Goal: Task Accomplishment & Management: Complete application form

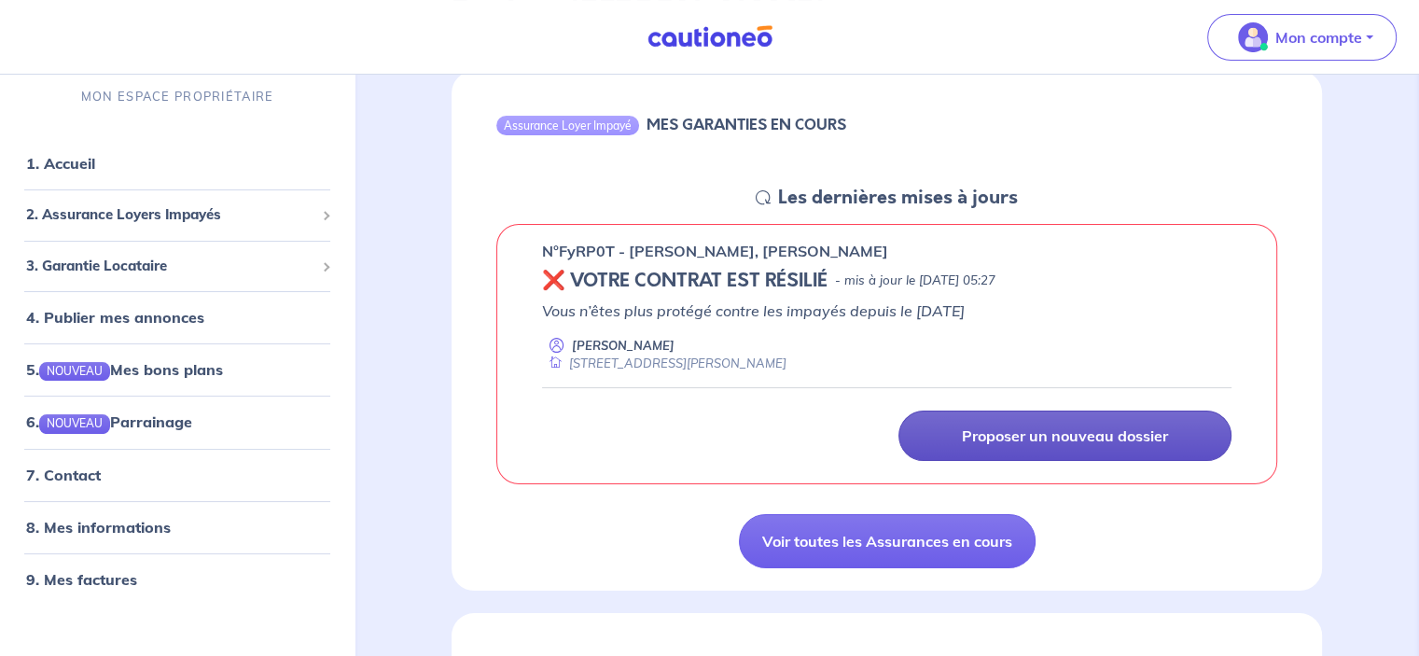
click at [985, 439] on p "Proposer un nouveau dossier" at bounding box center [1065, 435] width 206 height 19
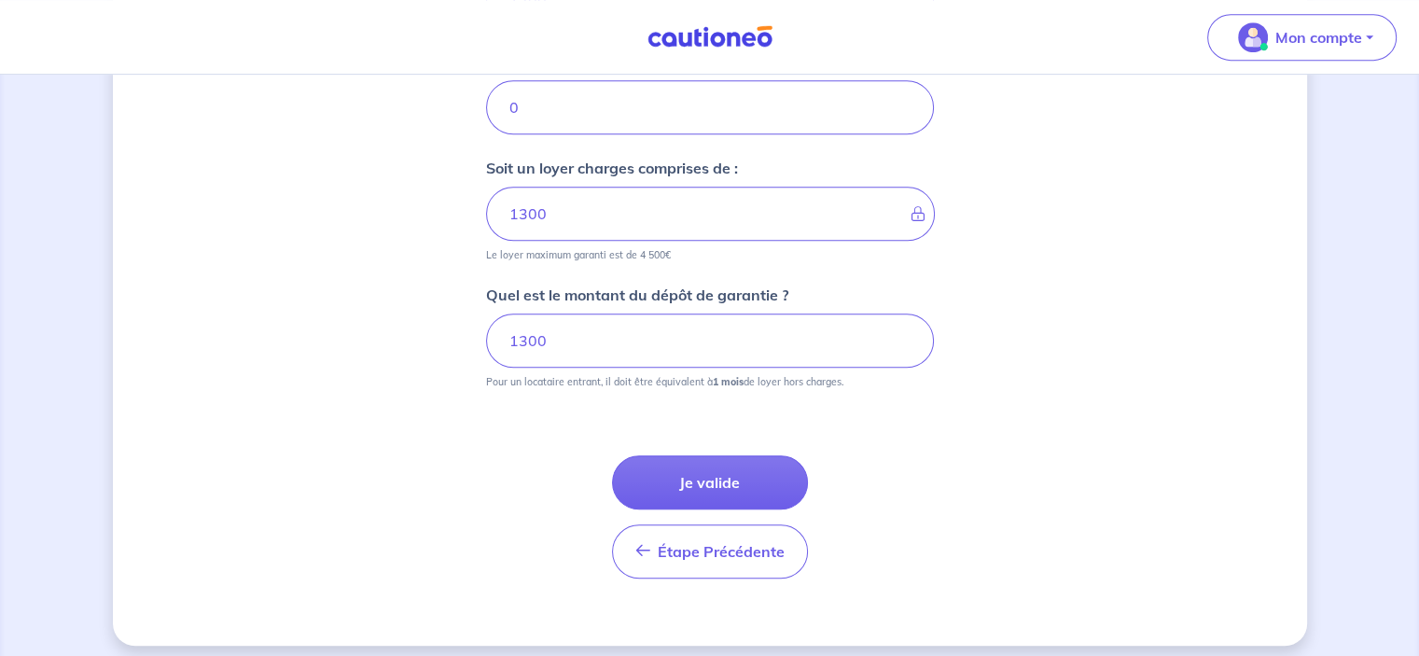
scroll to position [906, 0]
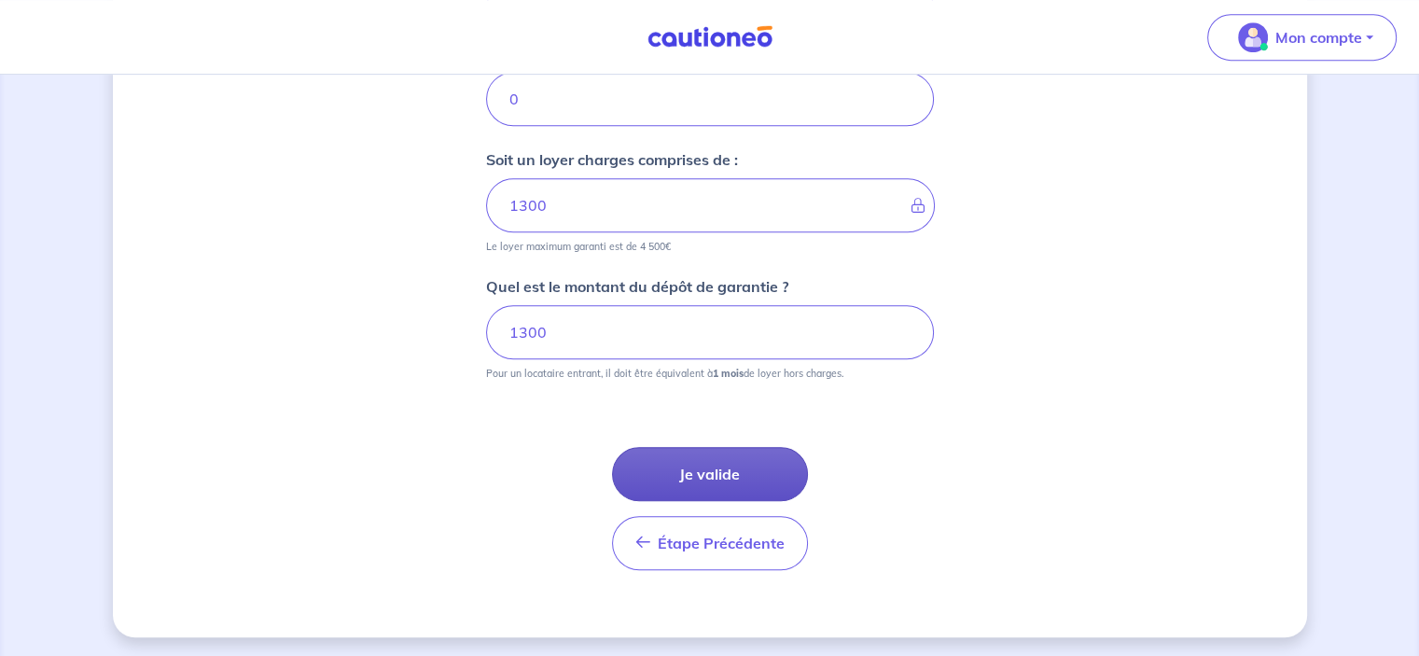
click at [717, 463] on button "Je valide" at bounding box center [710, 474] width 196 height 54
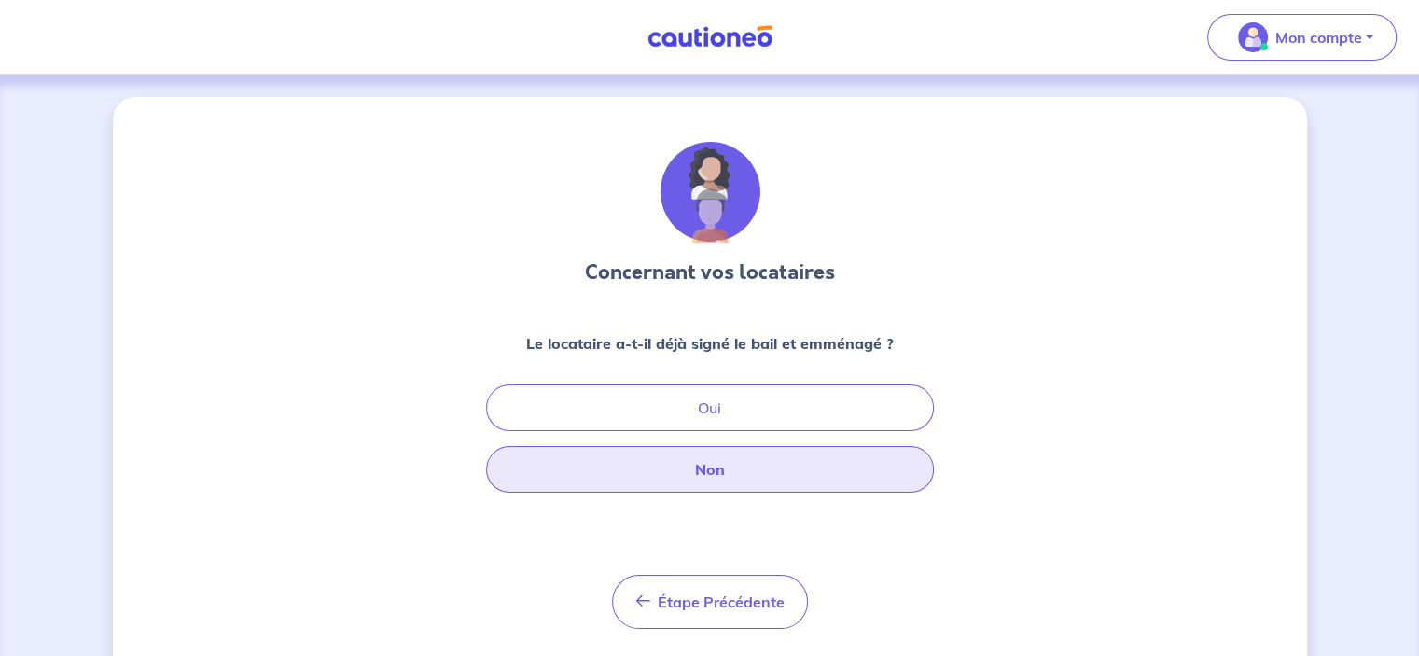
click at [703, 468] on button "Non" at bounding box center [710, 469] width 448 height 47
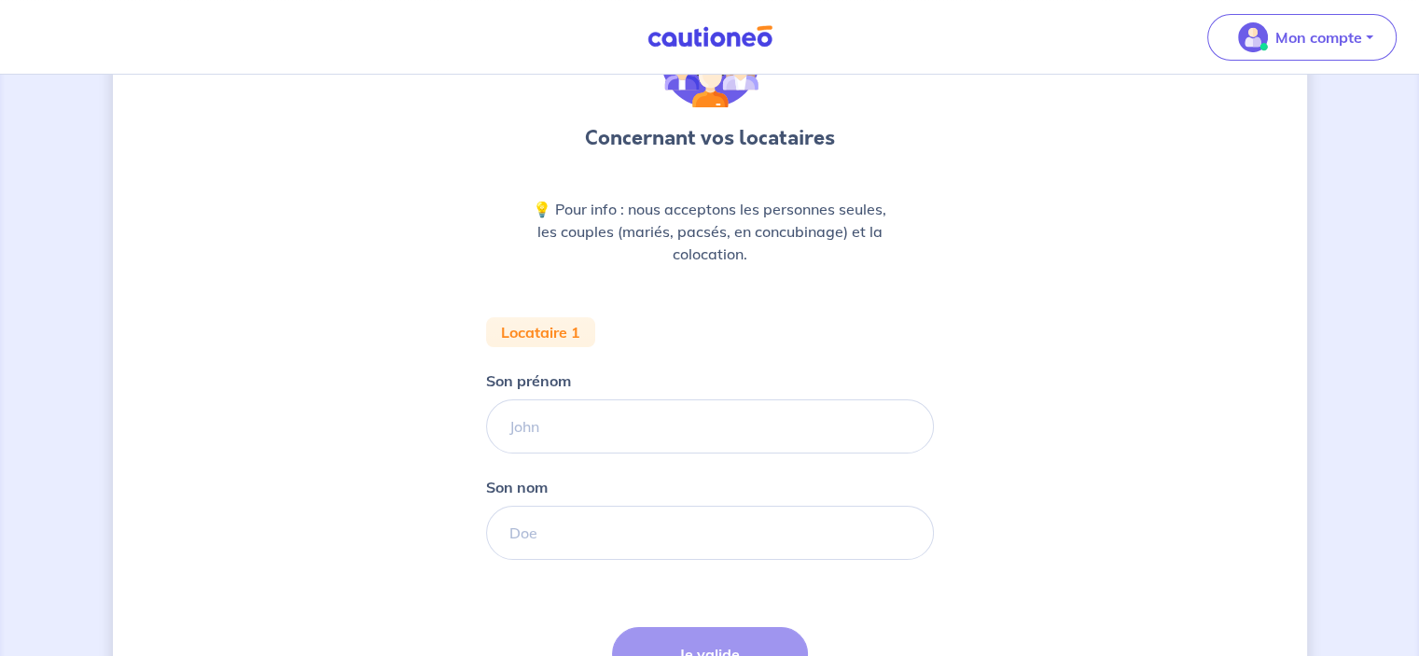
scroll to position [187, 0]
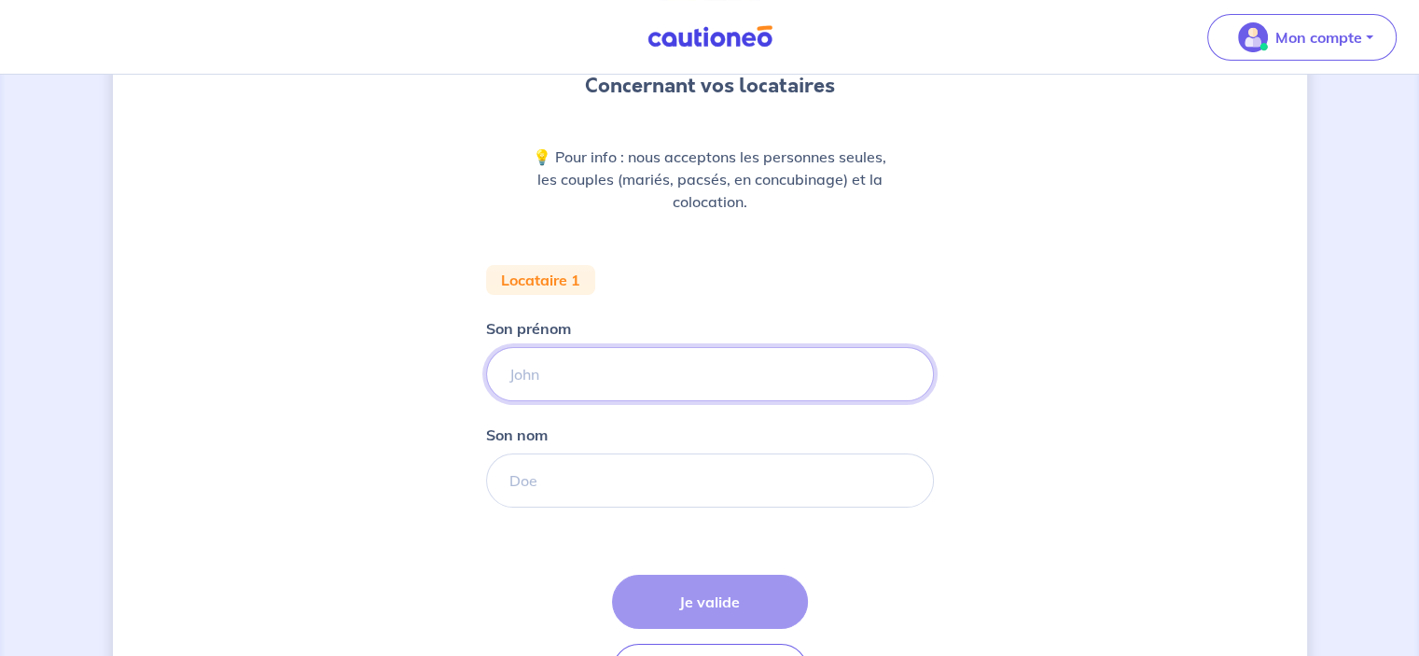
click at [568, 380] on input "Son prénom" at bounding box center [710, 374] width 448 height 54
type input "Maëlle"
click at [528, 485] on input "Son nom" at bounding box center [710, 480] width 448 height 54
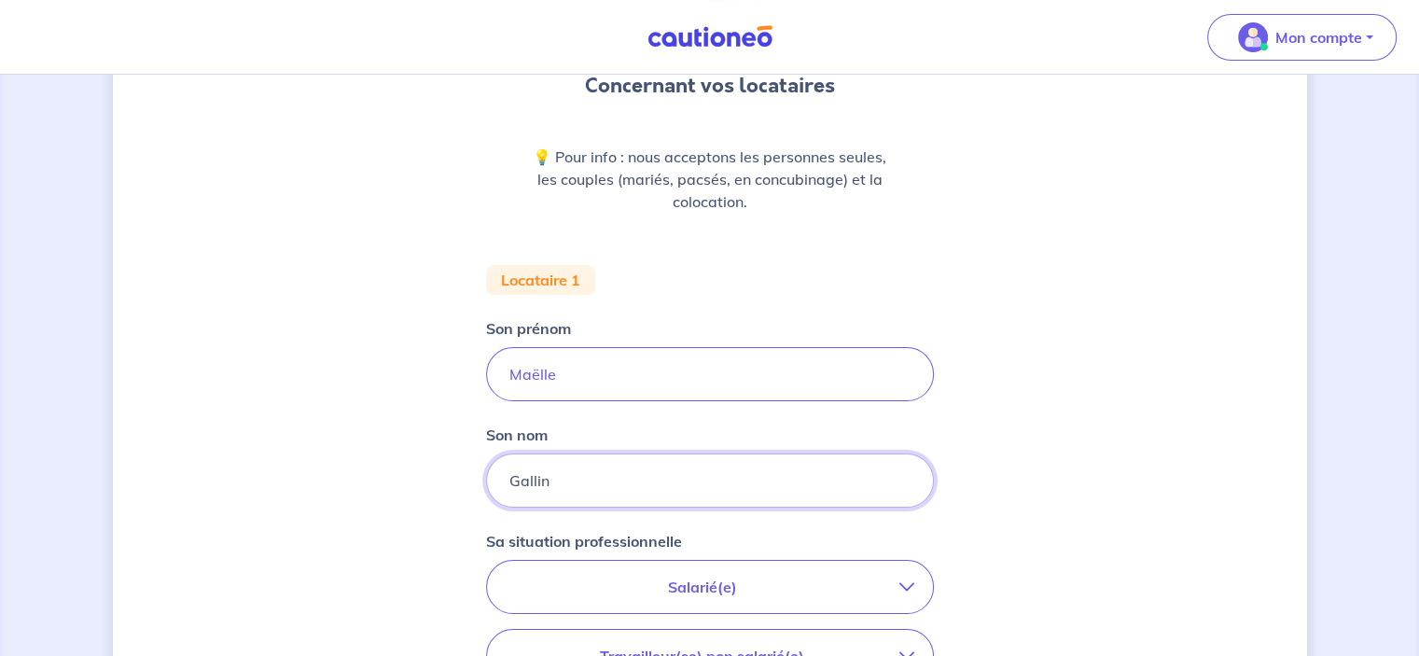
type input "Gallin"
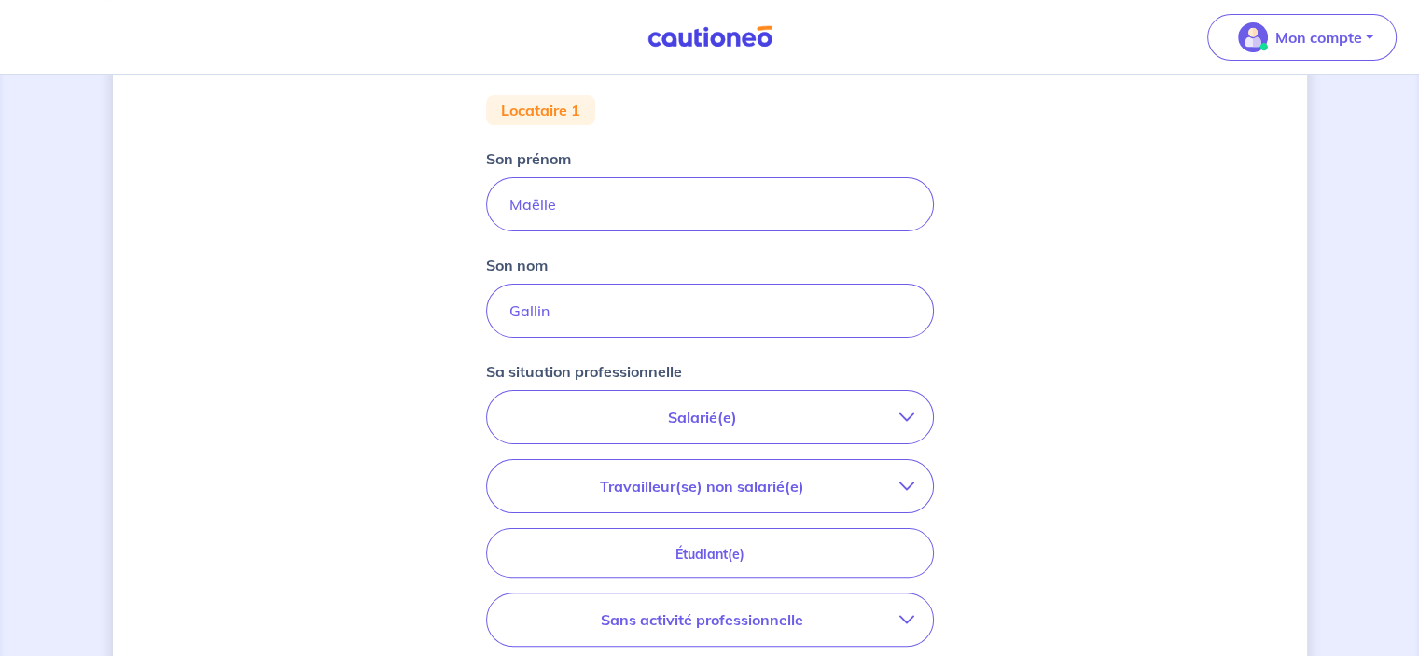
scroll to position [373, 0]
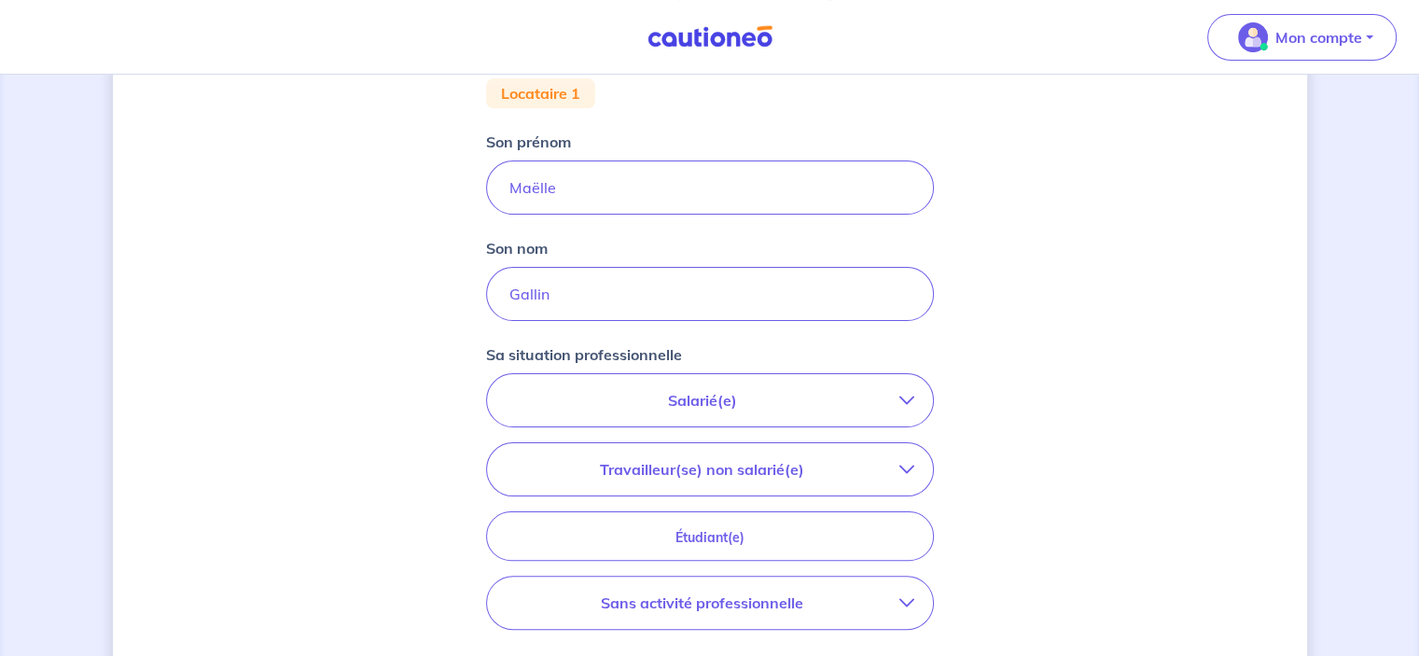
click at [901, 398] on icon "button" at bounding box center [906, 400] width 15 height 15
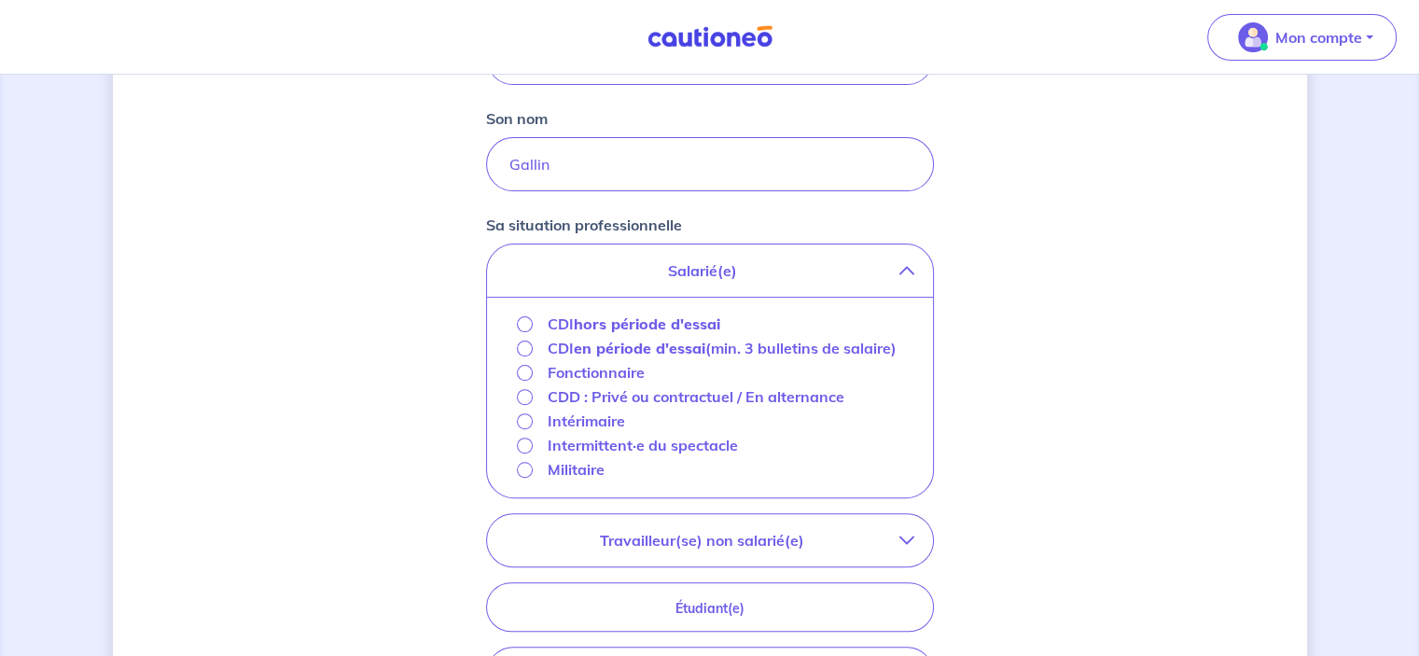
scroll to position [560, 0]
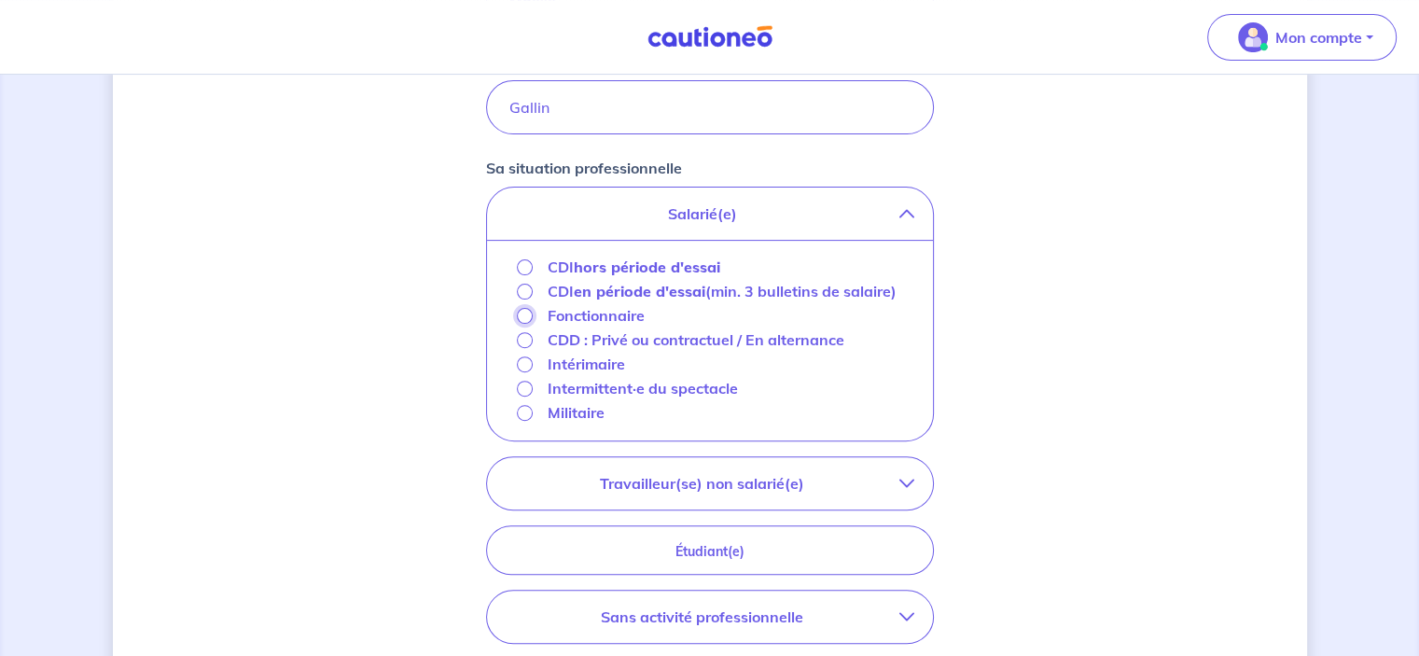
click at [525, 316] on input "Fonctionnaire" at bounding box center [525, 316] width 16 height 16
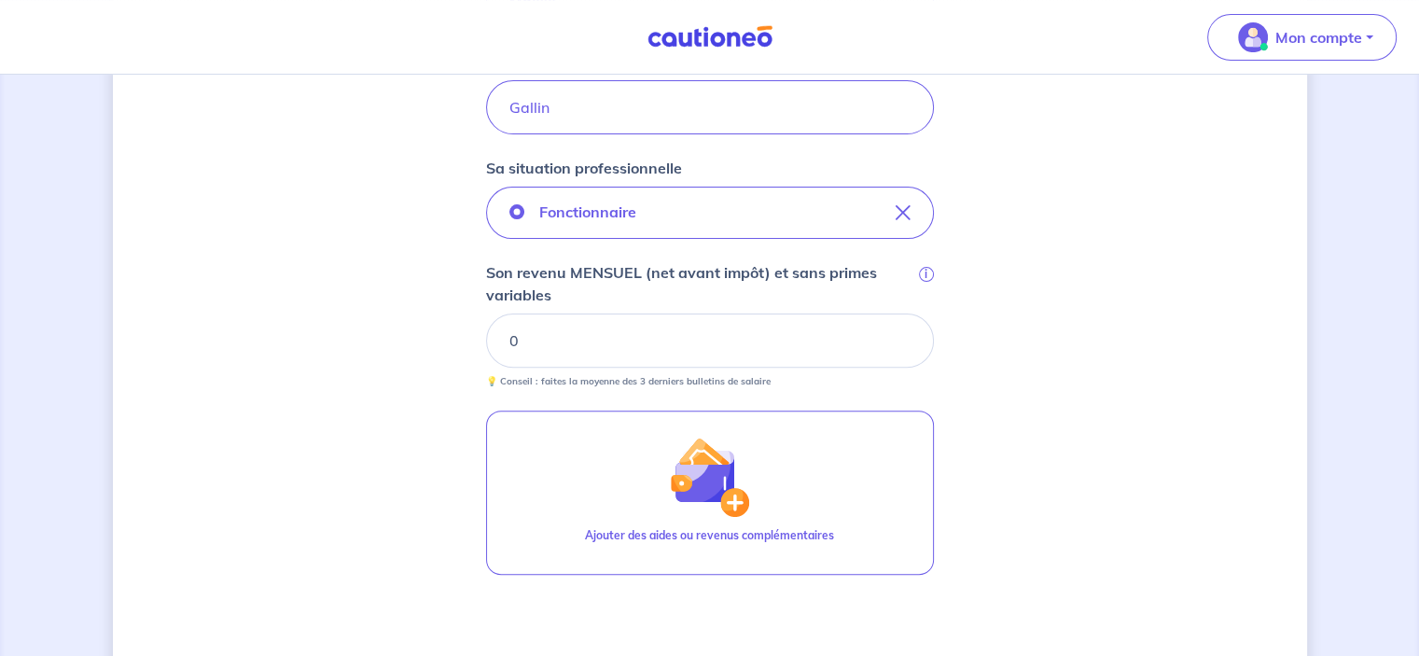
click at [903, 344] on input "0" at bounding box center [710, 340] width 448 height 54
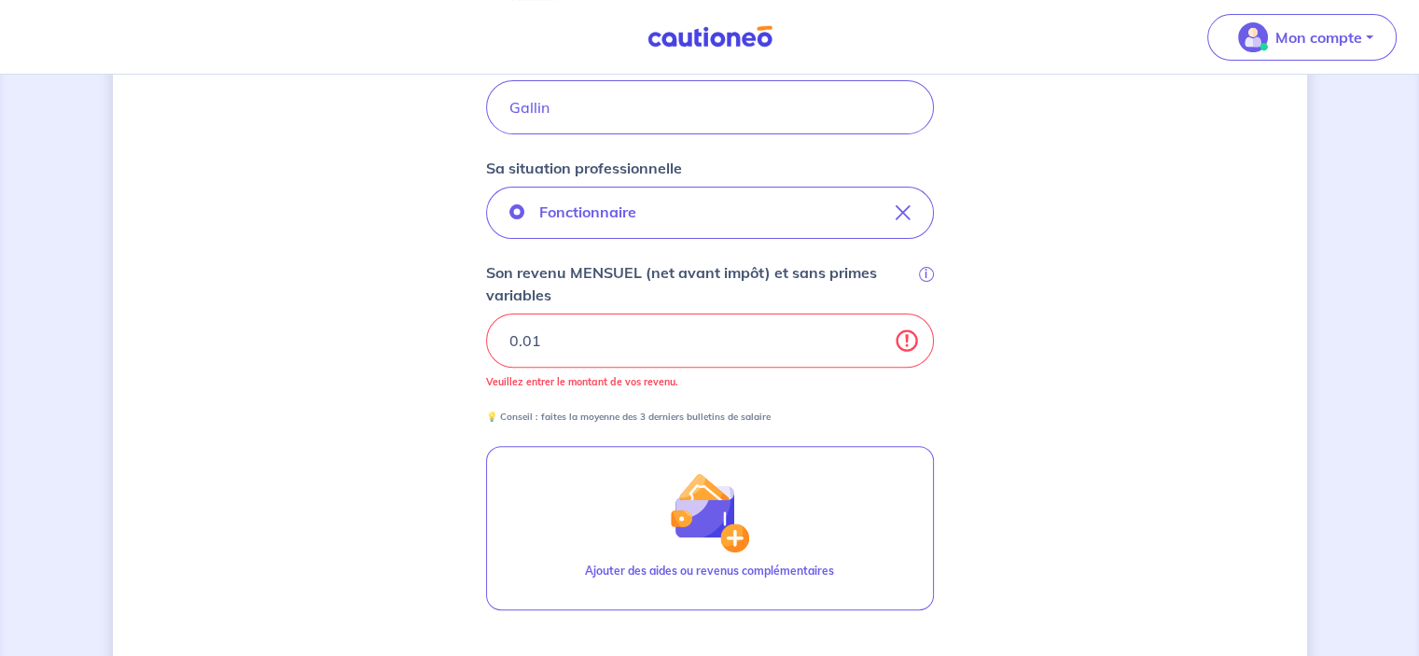
type input "0.01"
click at [873, 335] on input "0.01" at bounding box center [710, 340] width 448 height 54
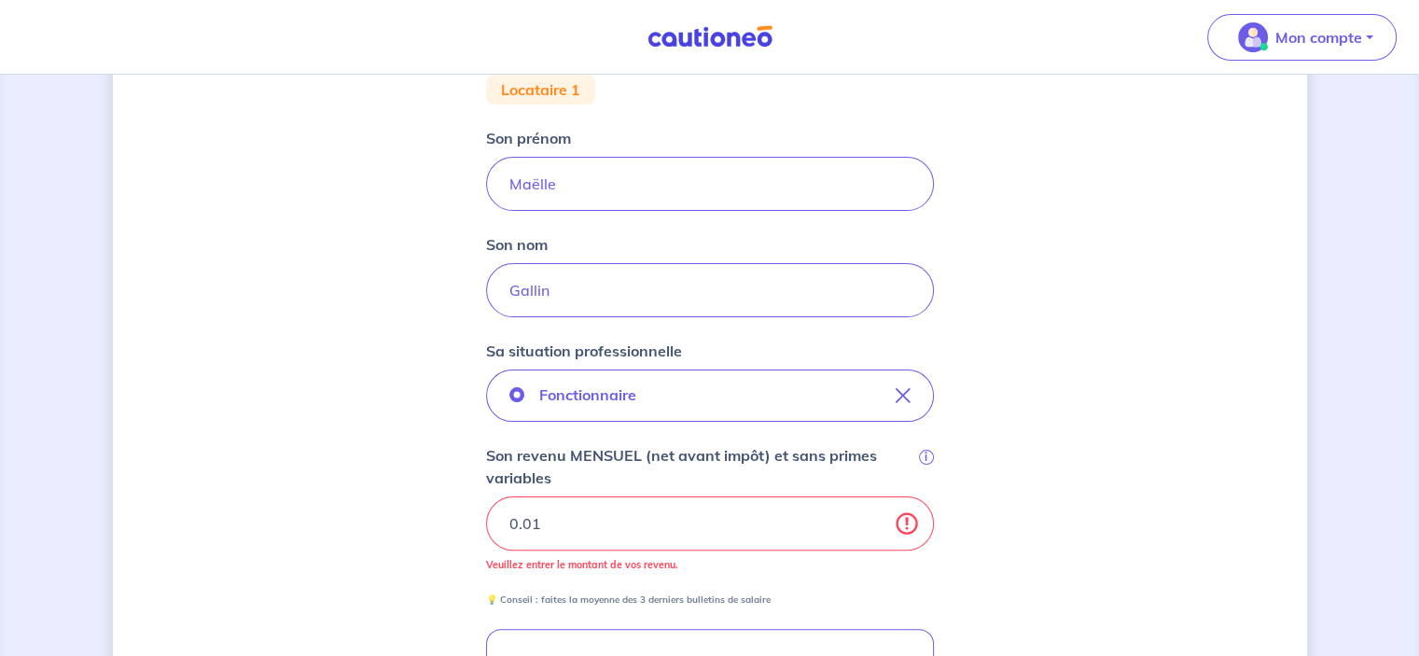
scroll to position [373, 0]
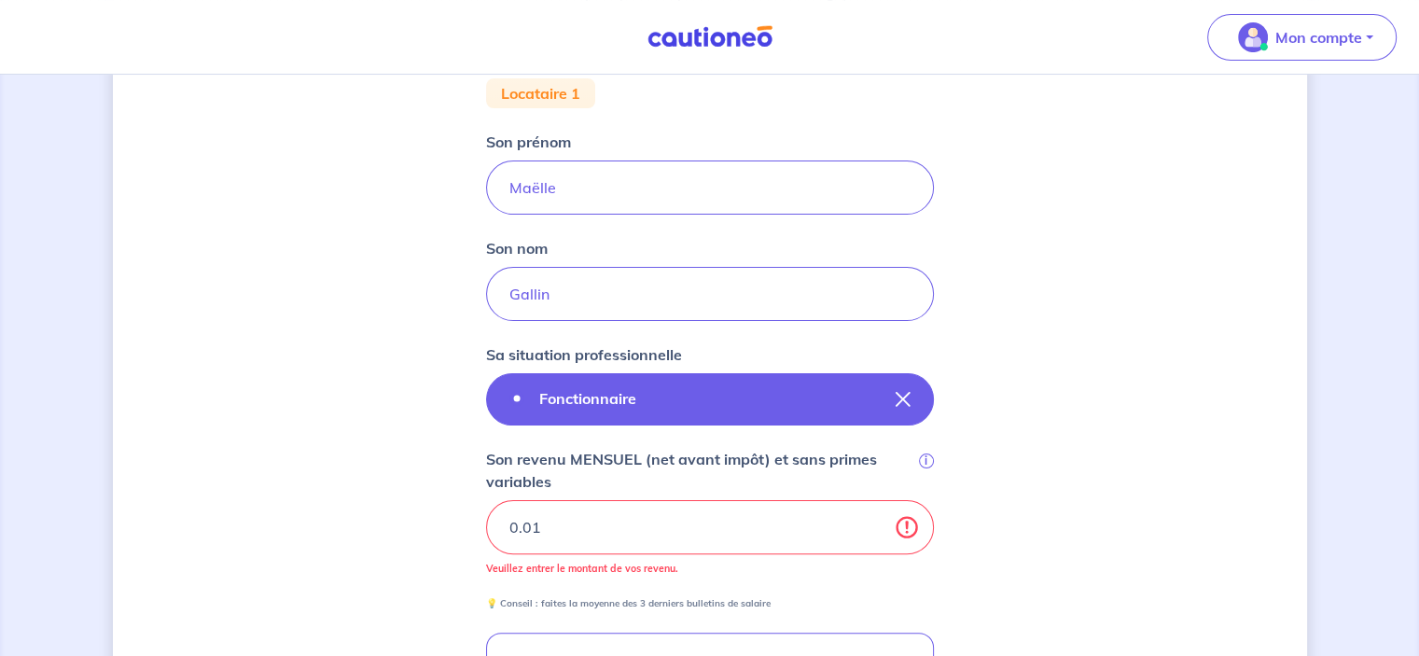
click at [901, 397] on icon "button" at bounding box center [903, 399] width 15 height 15
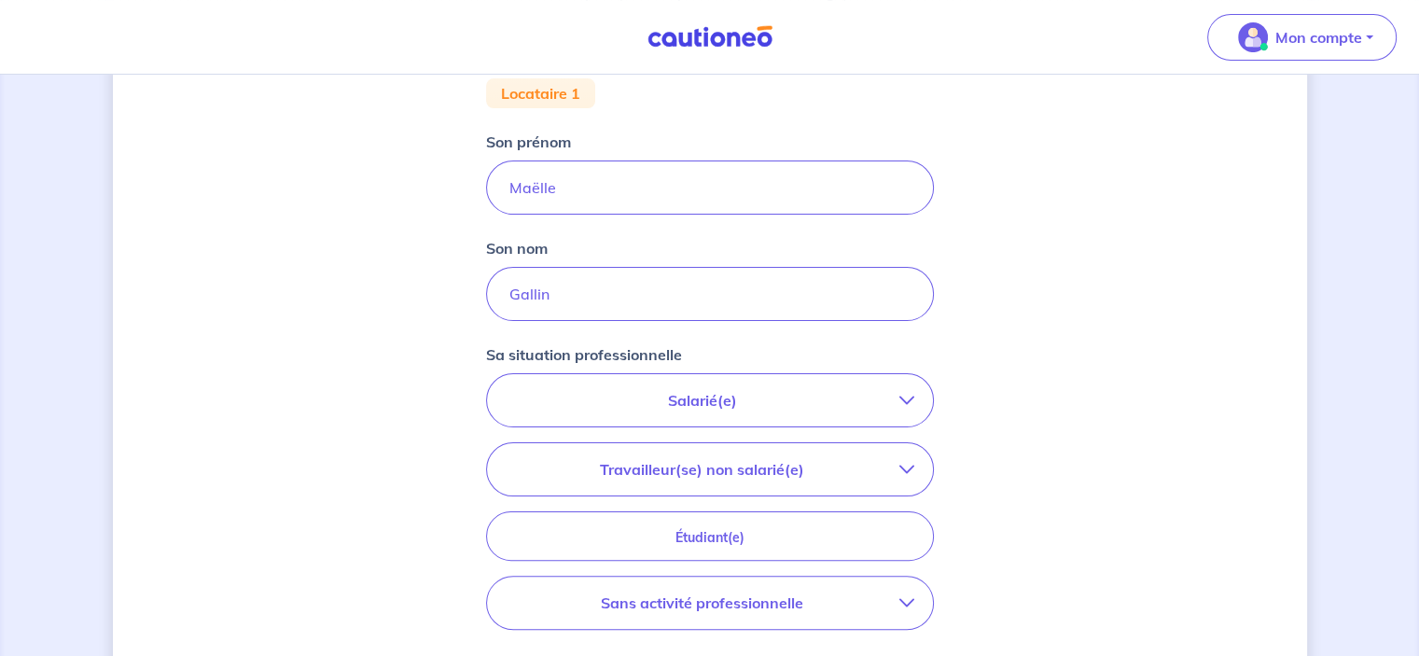
click at [735, 410] on p "Salarié(e)" at bounding box center [703, 400] width 394 height 22
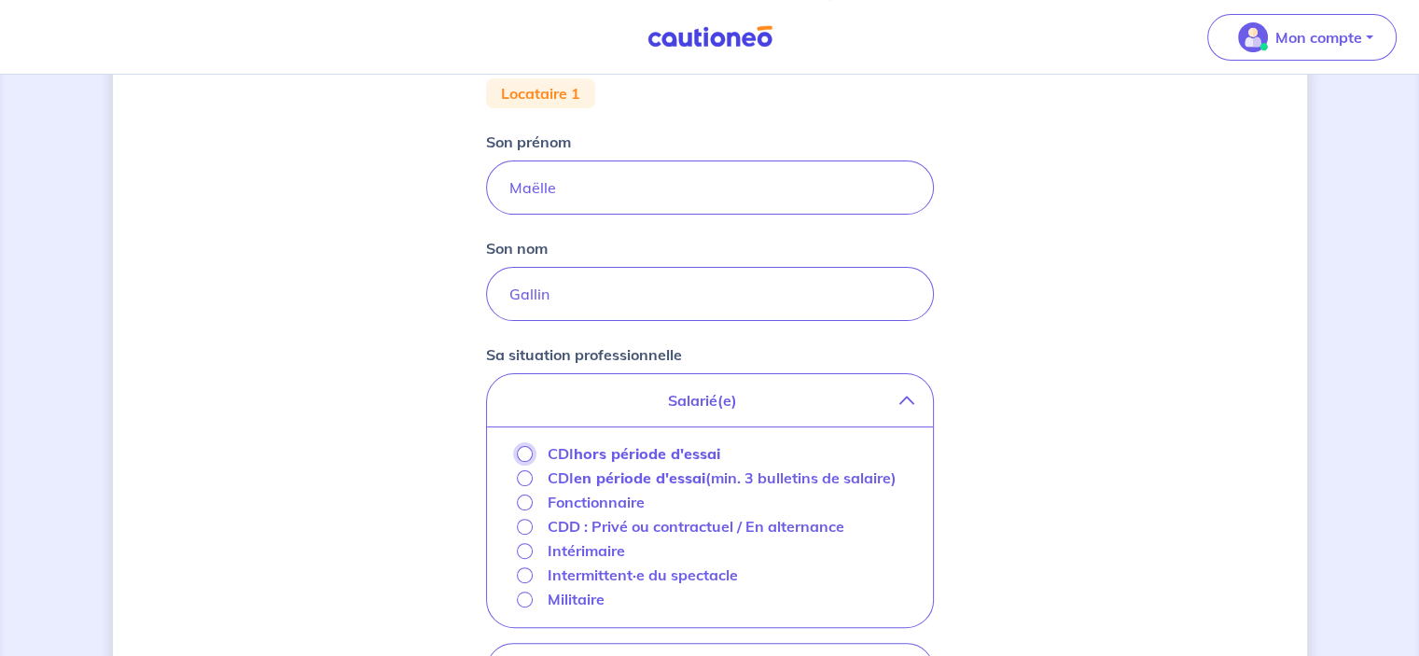
click at [522, 457] on input "CDI hors période d'essai" at bounding box center [525, 454] width 16 height 16
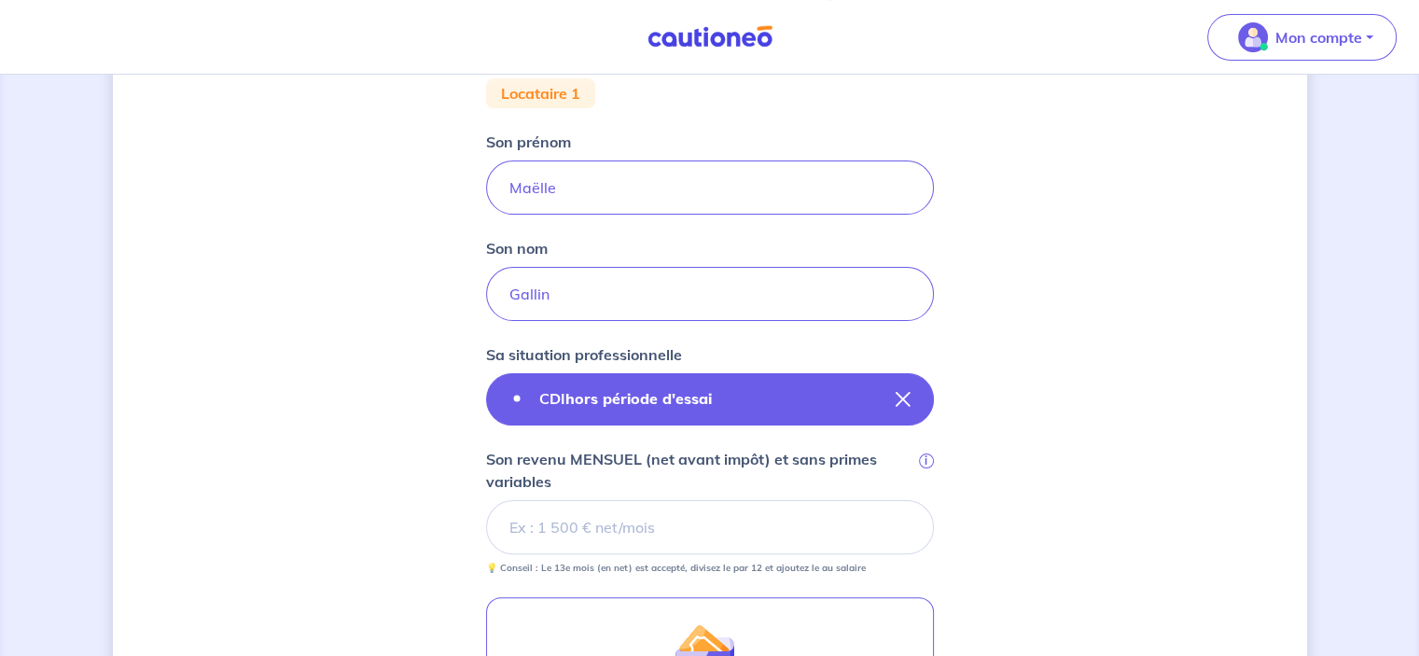
click at [903, 398] on icon "button" at bounding box center [903, 399] width 15 height 15
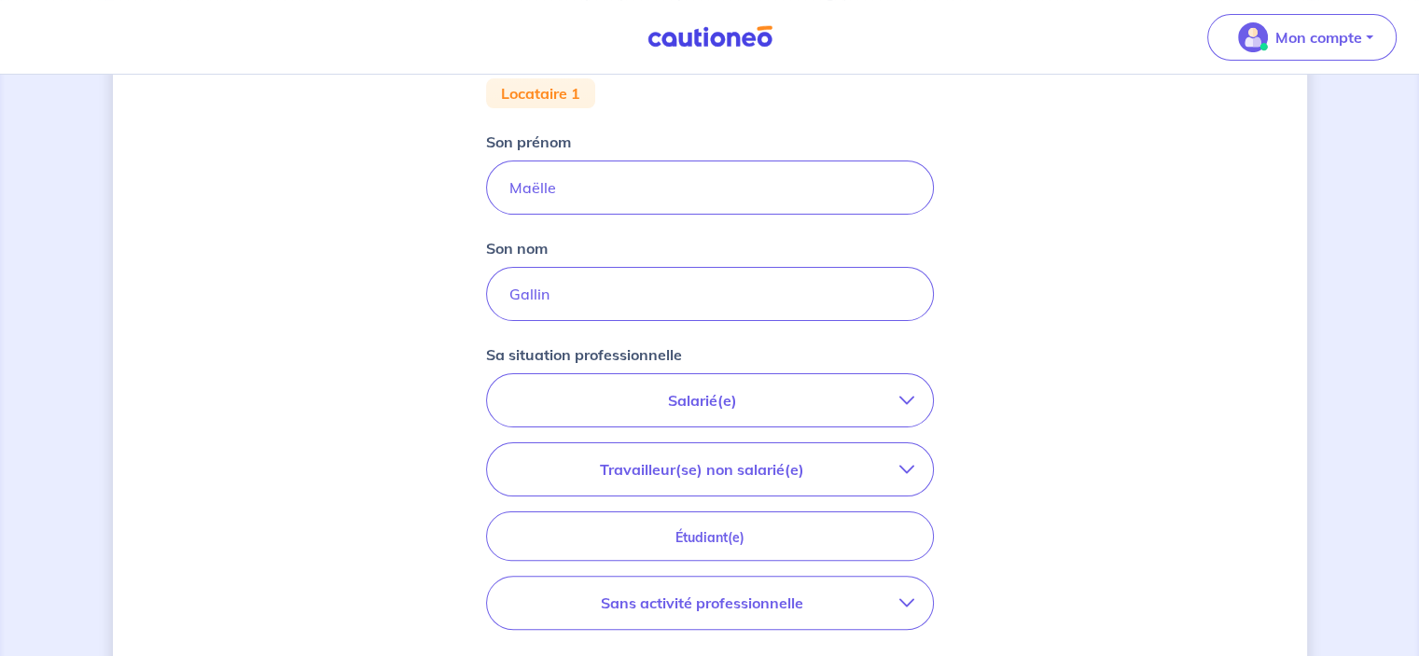
click at [691, 405] on p "Salarié(e)" at bounding box center [703, 400] width 394 height 22
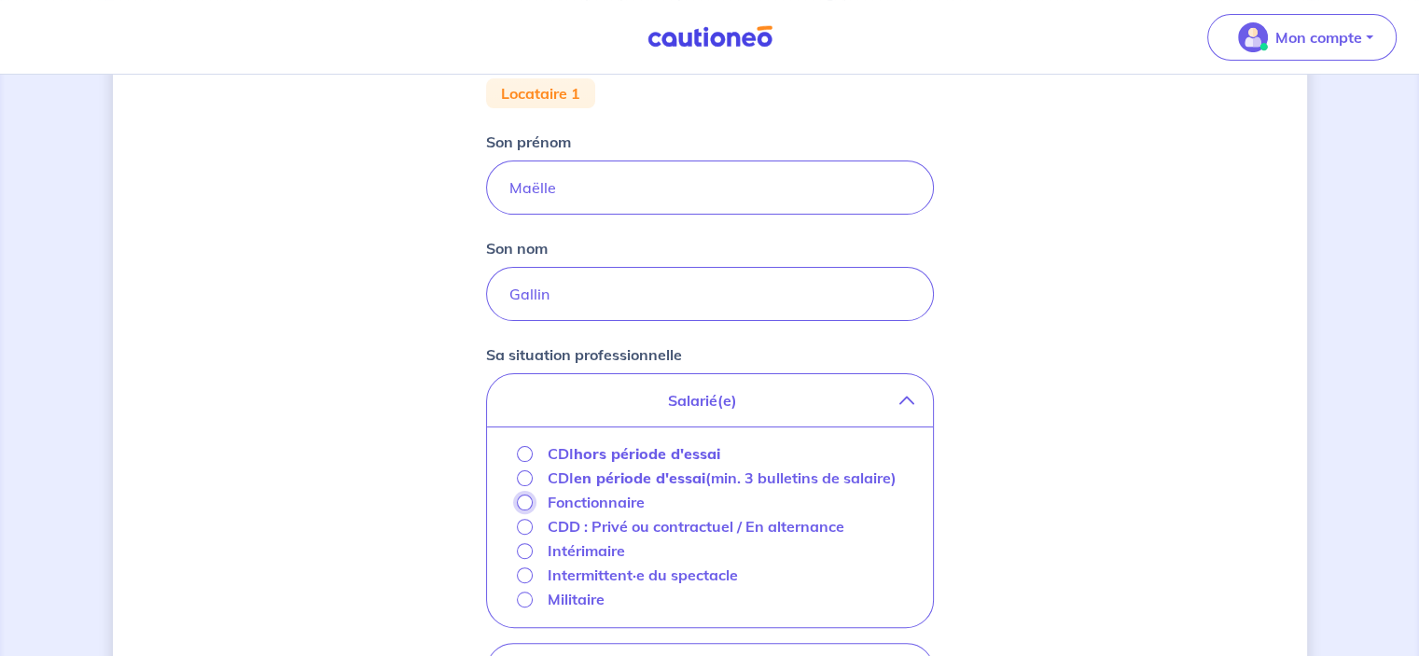
click at [528, 505] on input "Fonctionnaire" at bounding box center [525, 503] width 16 height 16
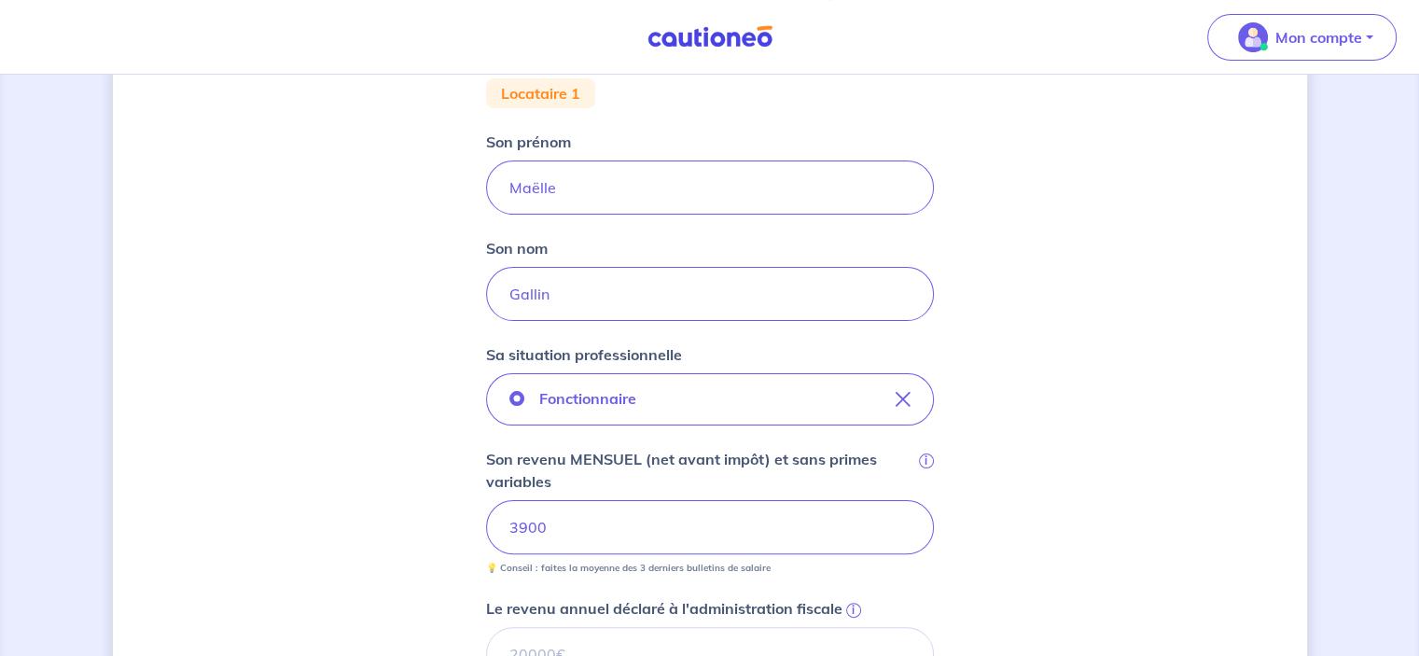
click at [353, 436] on div "Concernant vos locataires 💡 Pour info : nous acceptons les personnes seules, le…" at bounding box center [710, 452] width 1194 height 1457
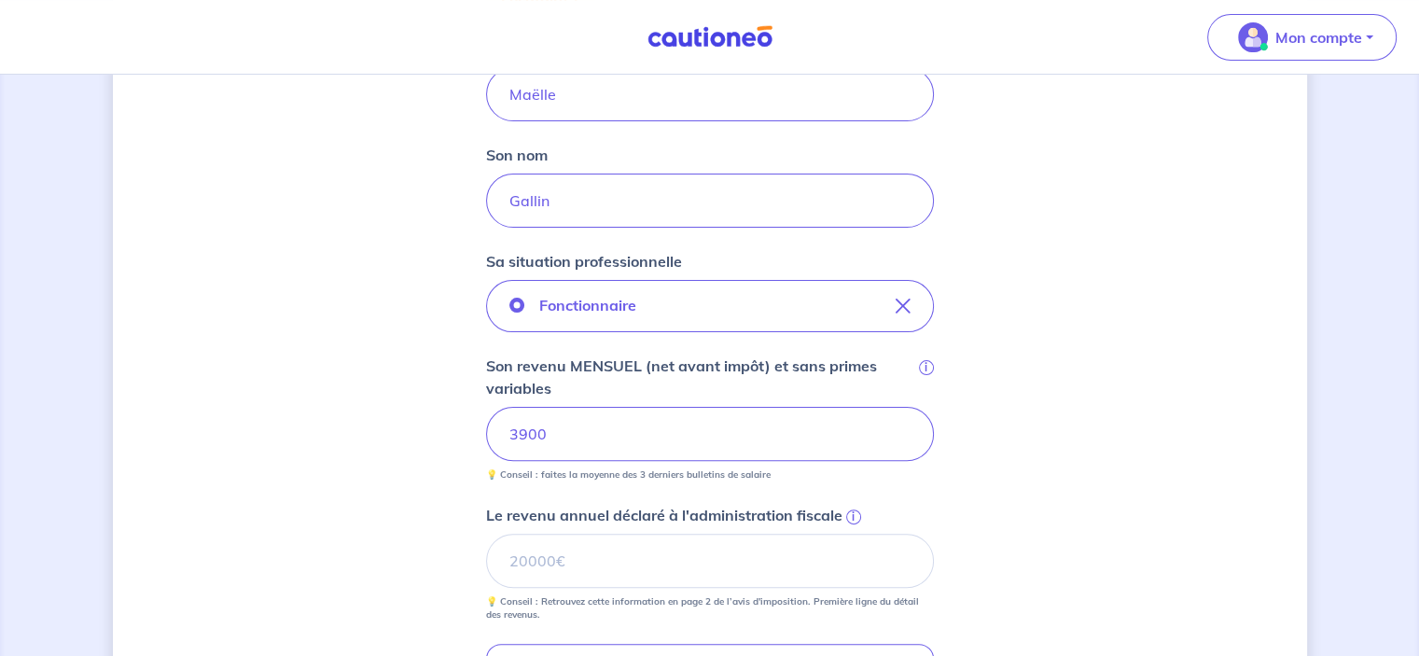
scroll to position [653, 0]
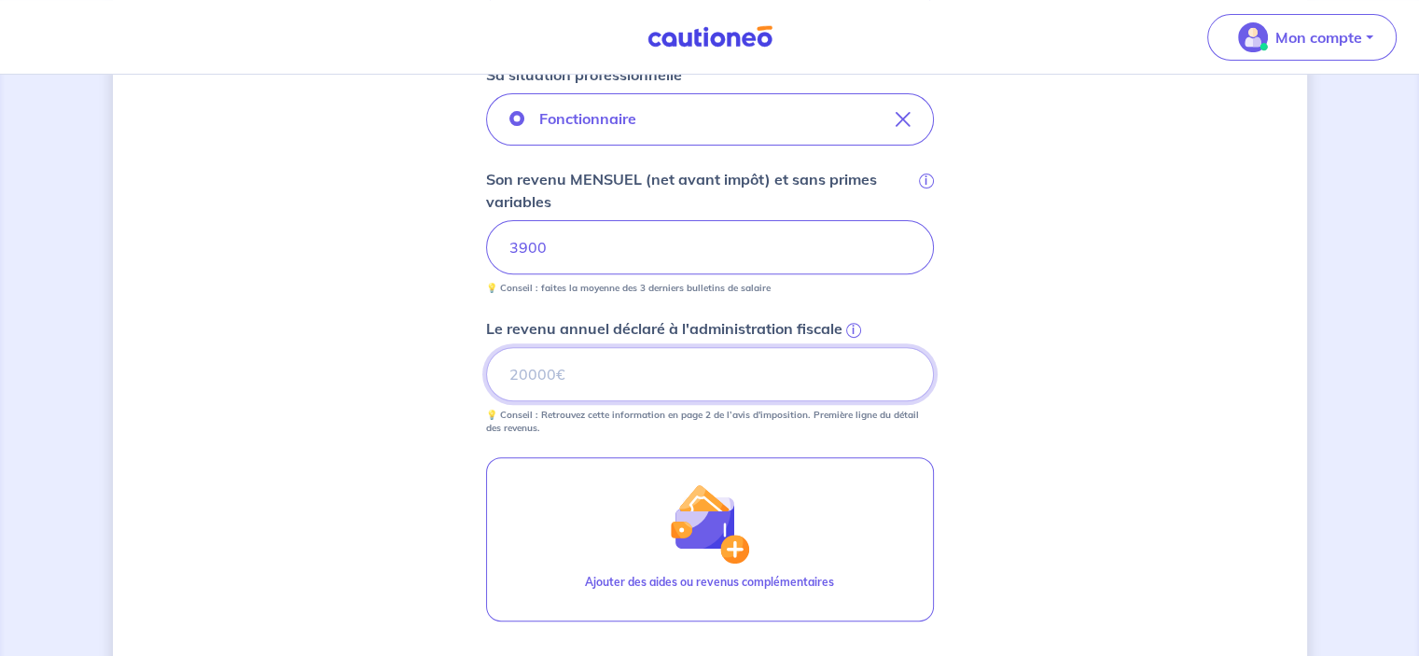
click at [536, 369] on input "Le revenu annuel déclaré à l'administration fiscale i" at bounding box center [710, 374] width 448 height 54
type input "51847"
click at [260, 389] on div "Concernant vos locataires 💡 Pour info : nous acceptons les personnes seules, le…" at bounding box center [710, 172] width 1194 height 1457
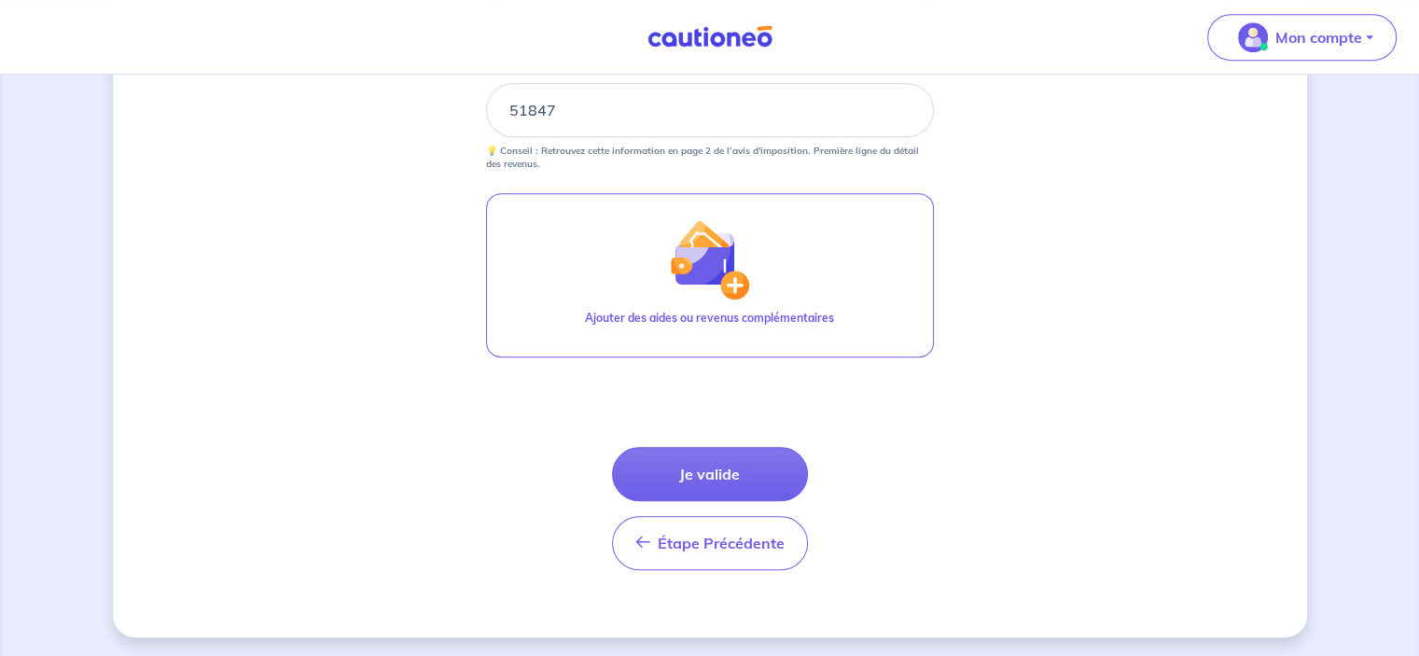
scroll to position [918, 0]
click at [725, 474] on button "Je valide" at bounding box center [710, 473] width 196 height 54
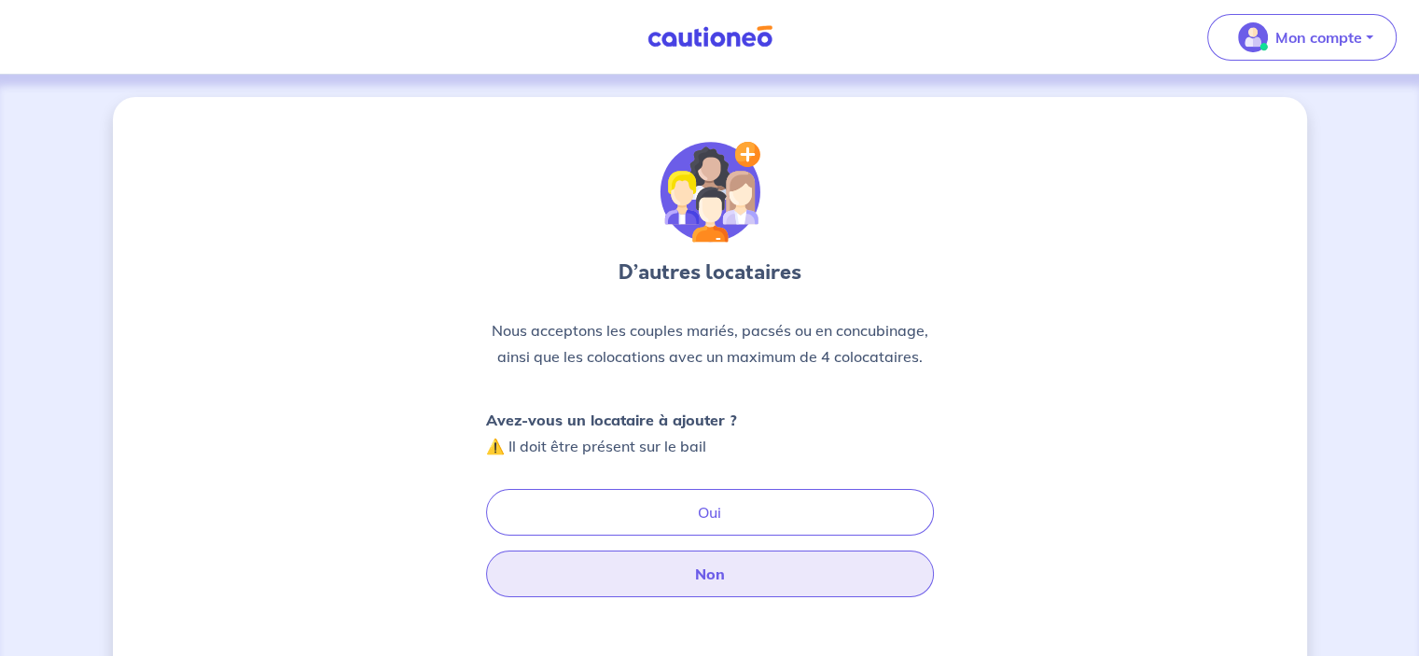
click at [713, 577] on button "Non" at bounding box center [710, 573] width 448 height 47
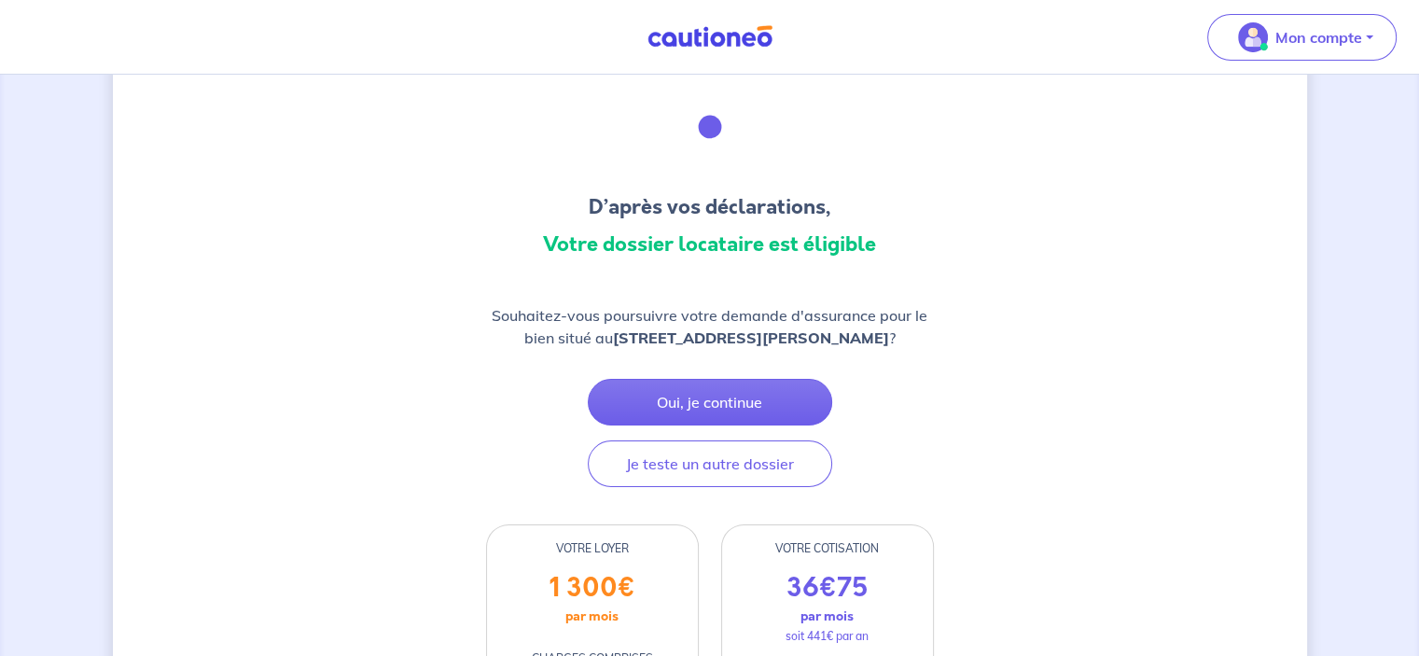
scroll to position [187, 0]
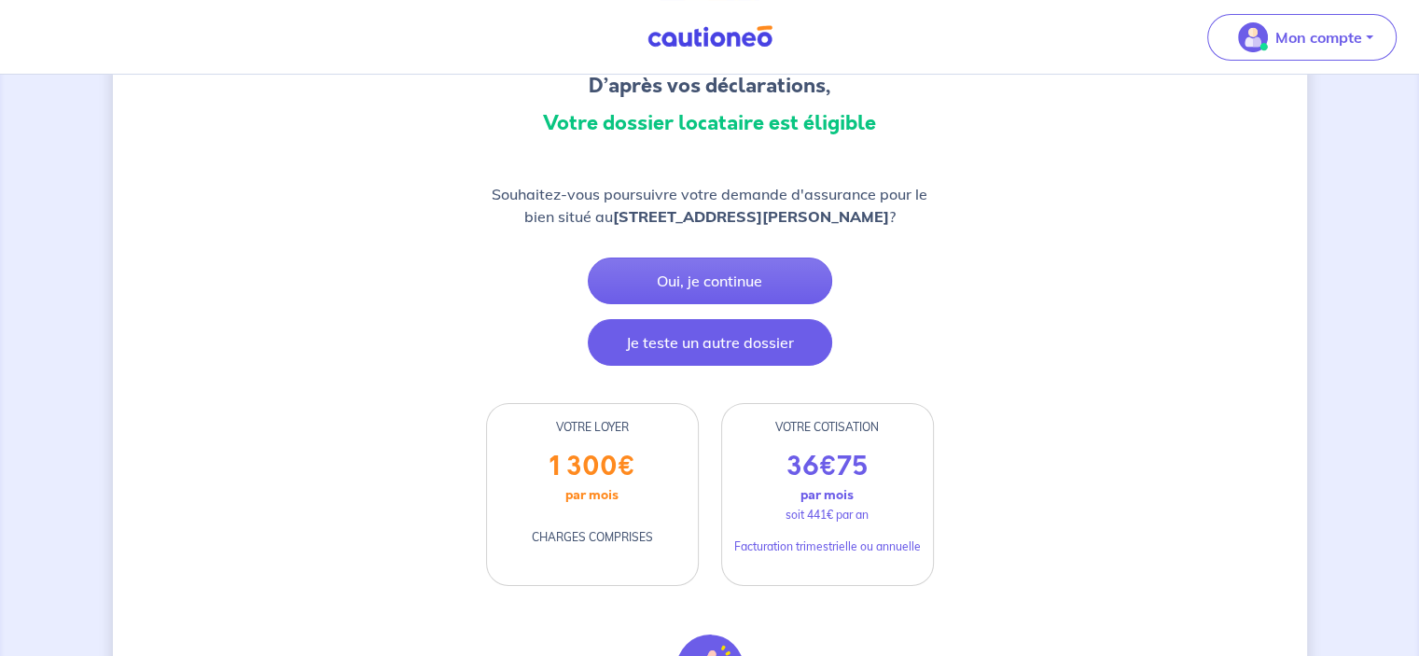
click at [701, 350] on button "Je teste un autre dossier" at bounding box center [710, 342] width 244 height 47
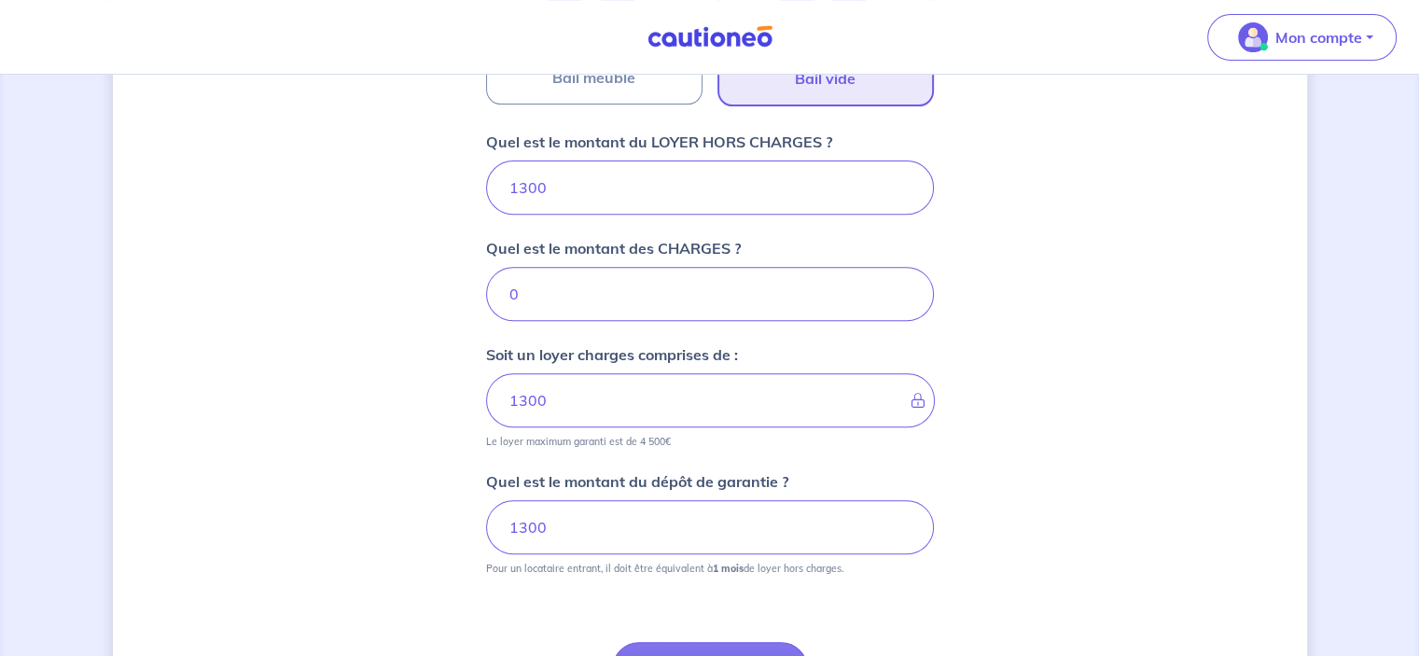
scroll to position [755, 0]
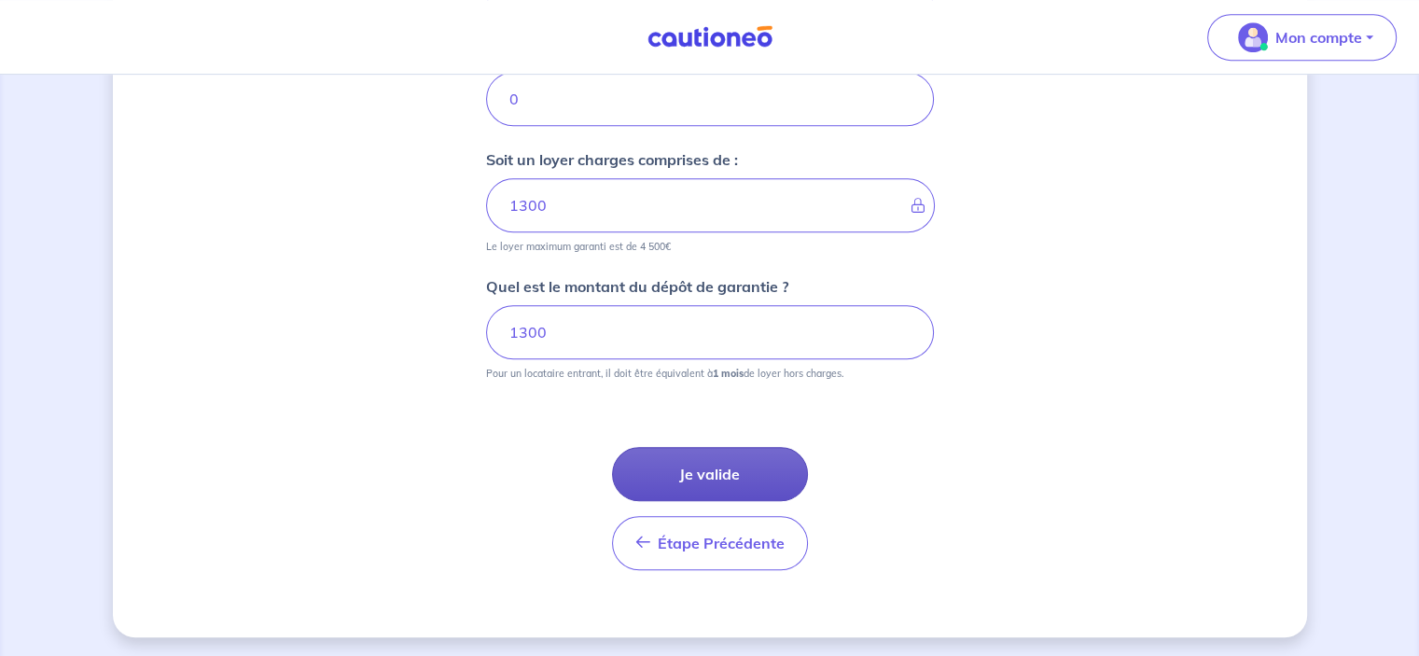
click at [698, 460] on button "Je valide" at bounding box center [710, 474] width 196 height 54
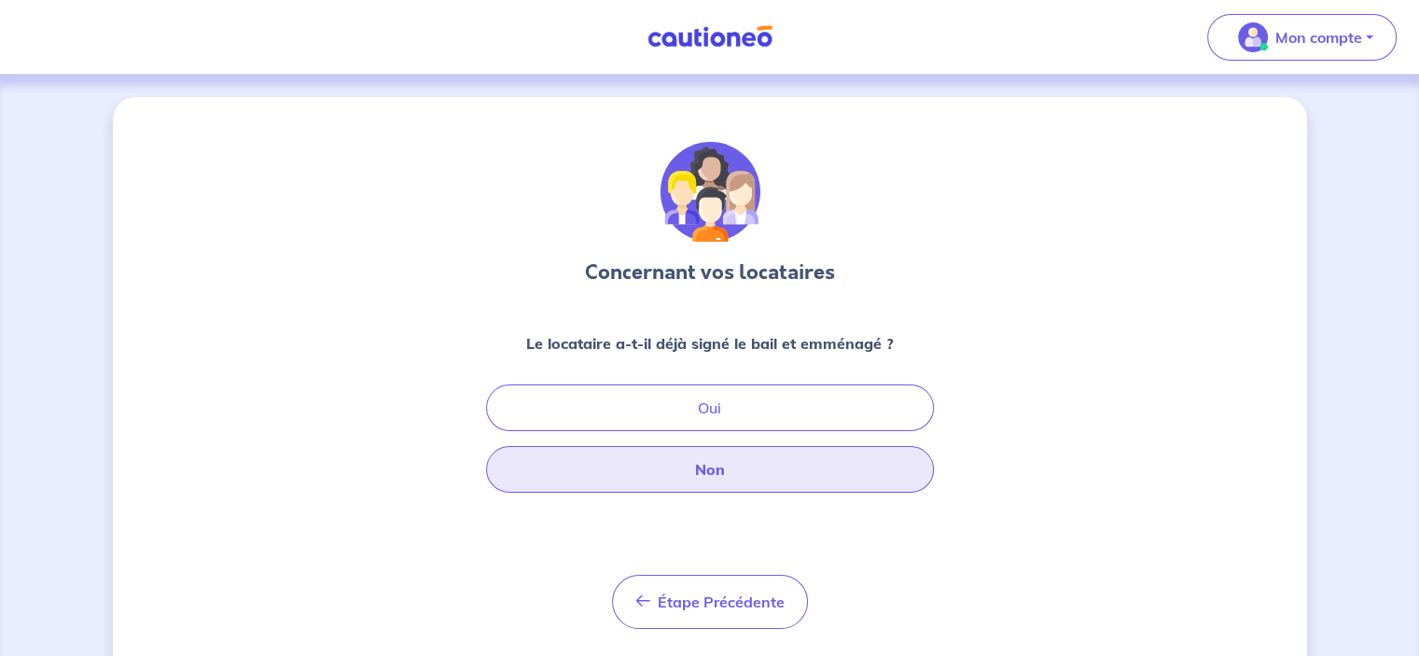
click at [716, 470] on button "Non" at bounding box center [710, 469] width 448 height 47
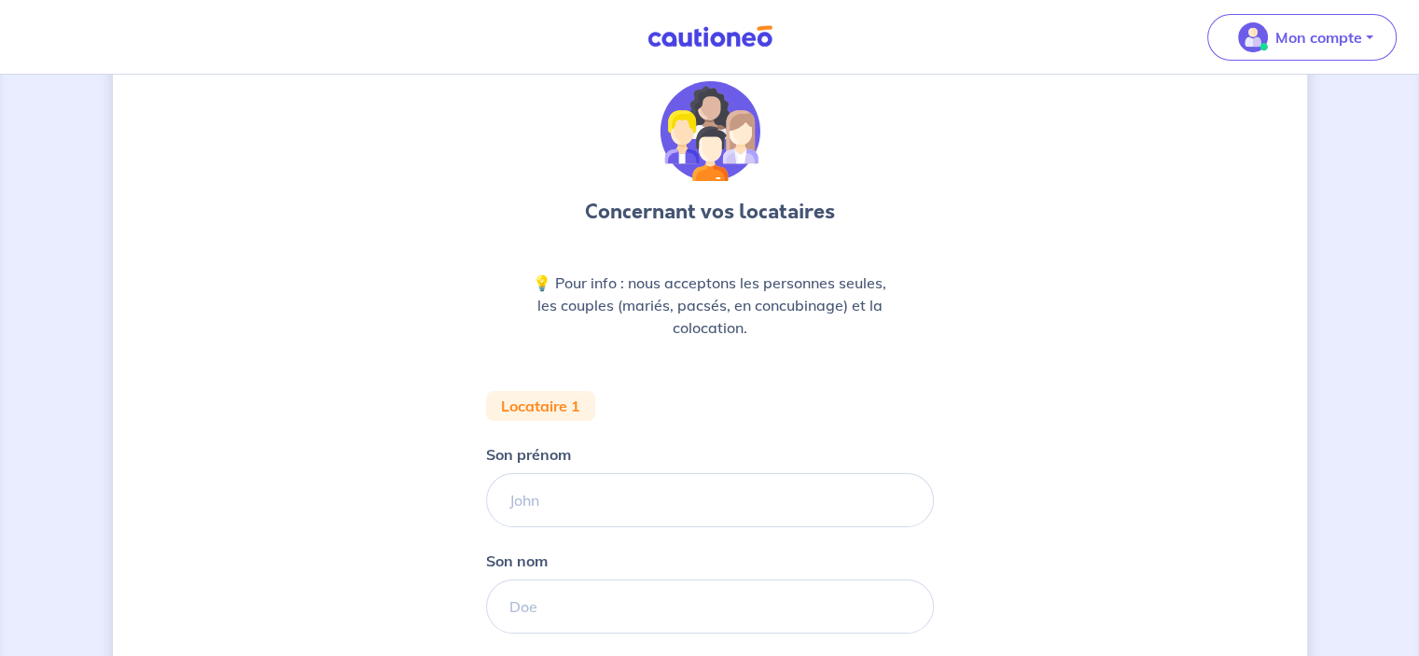
scroll to position [93, 0]
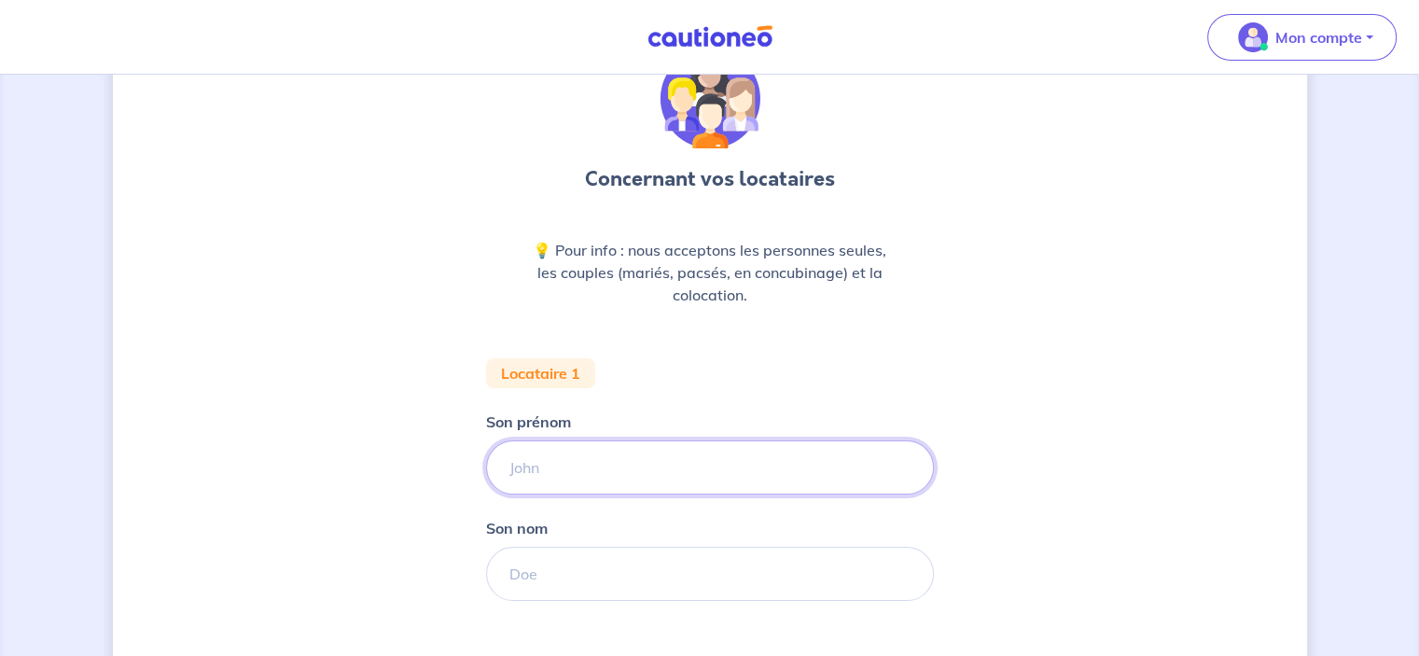
click at [541, 474] on input "Son prénom" at bounding box center [710, 467] width 448 height 54
type input "[PERSON_NAME]"
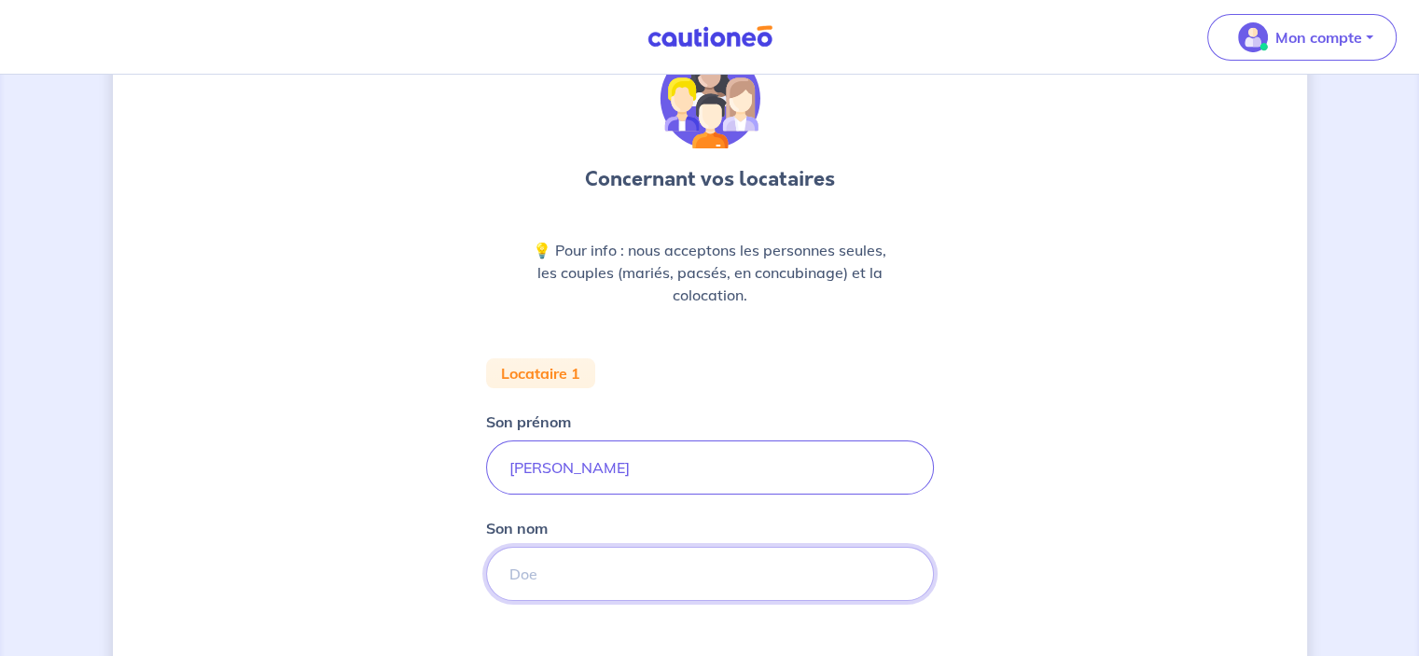
click at [556, 581] on input "Son nom" at bounding box center [710, 574] width 448 height 54
type input "Toutou"
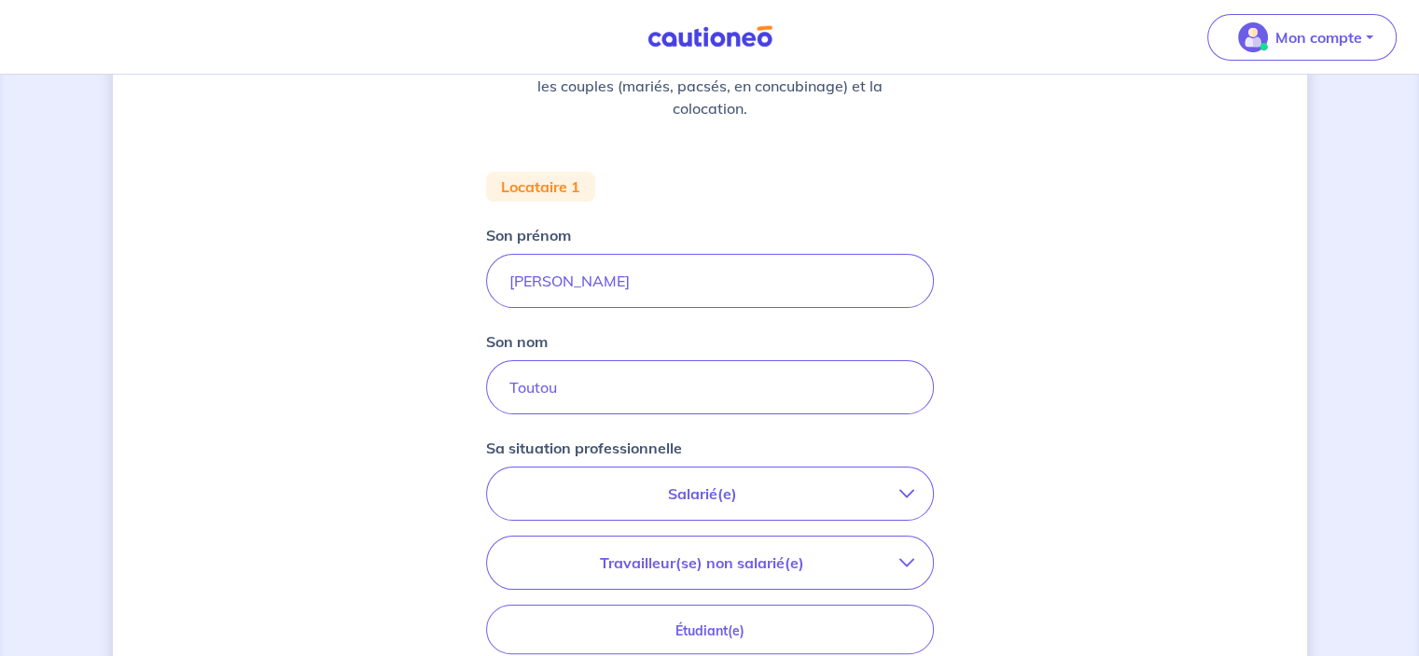
click at [907, 489] on icon "button" at bounding box center [906, 493] width 15 height 15
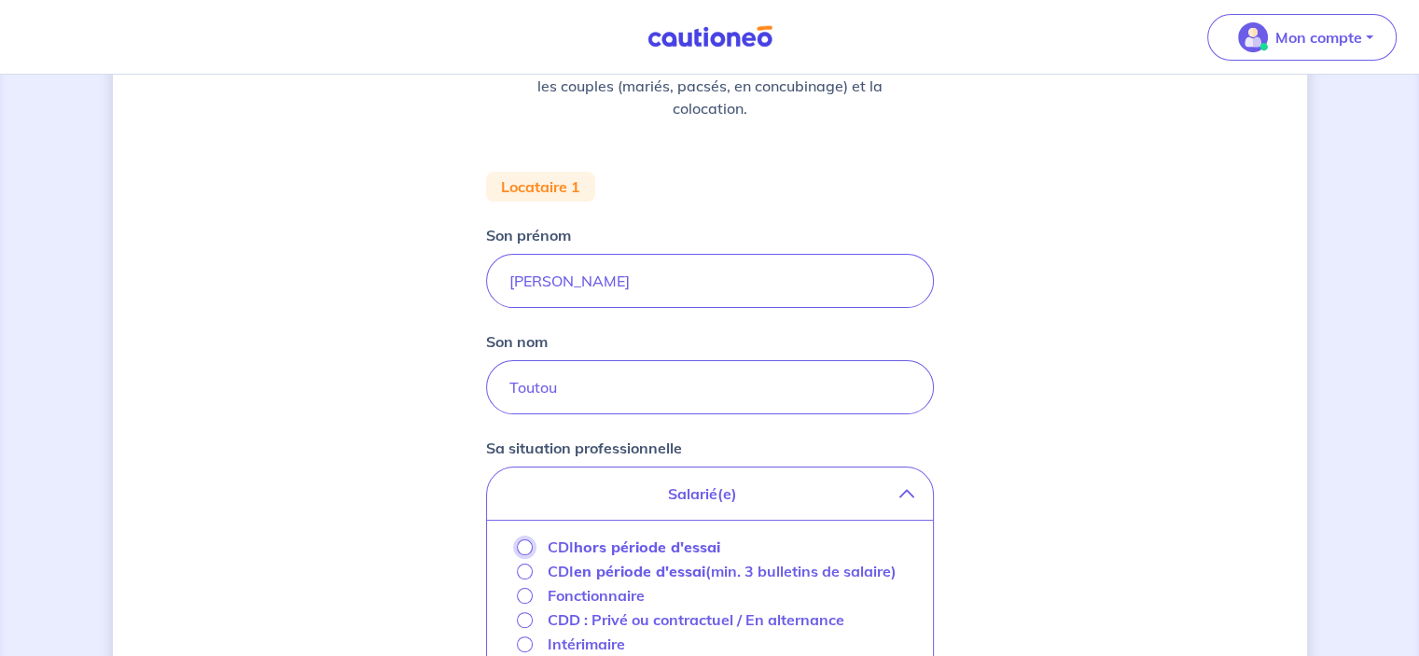
click at [520, 548] on input "CDI hors période d'essai" at bounding box center [525, 547] width 16 height 16
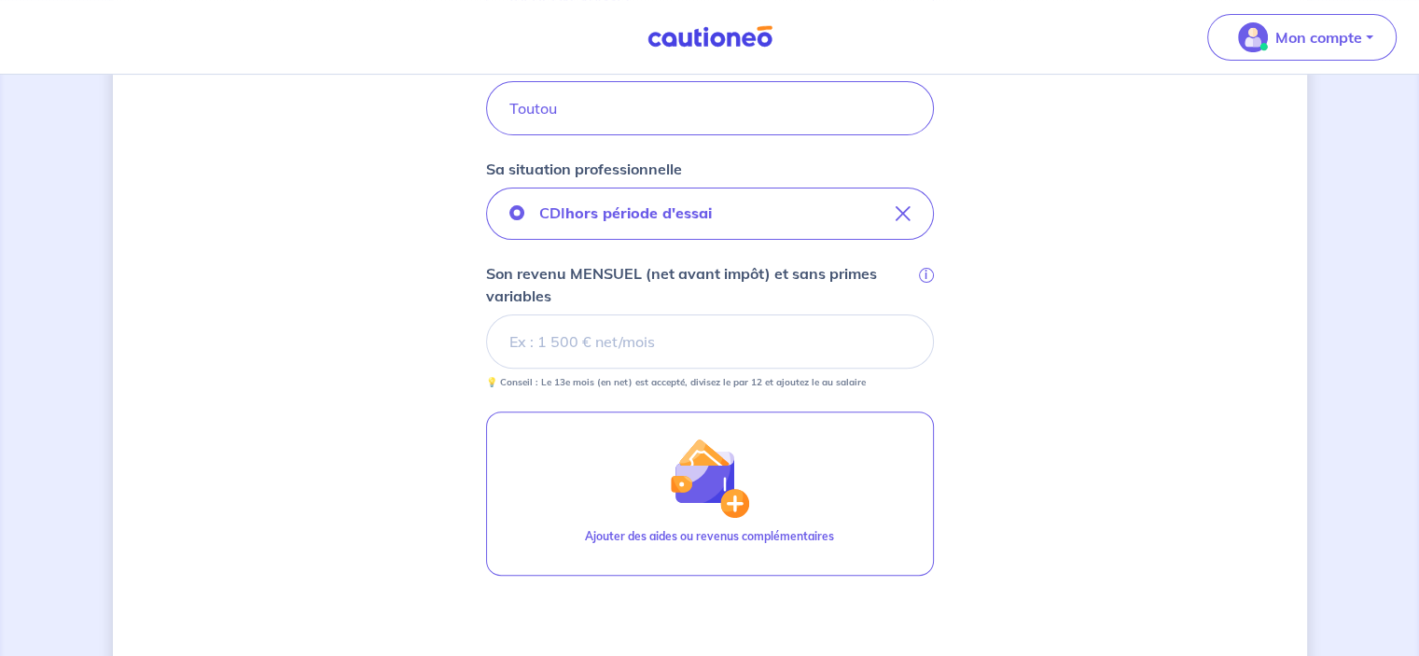
scroll to position [560, 0]
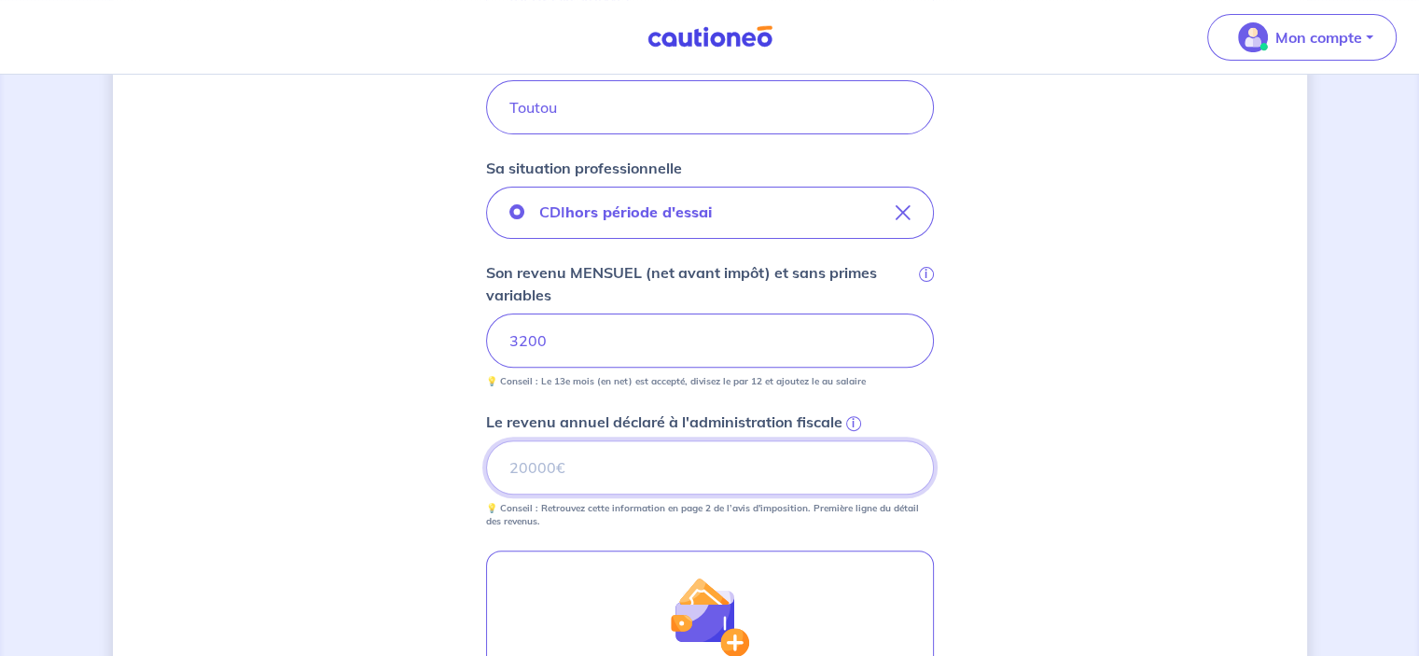
click at [522, 472] on input "Le revenu annuel déclaré à l'administration fiscale i" at bounding box center [710, 467] width 448 height 54
type input "50431"
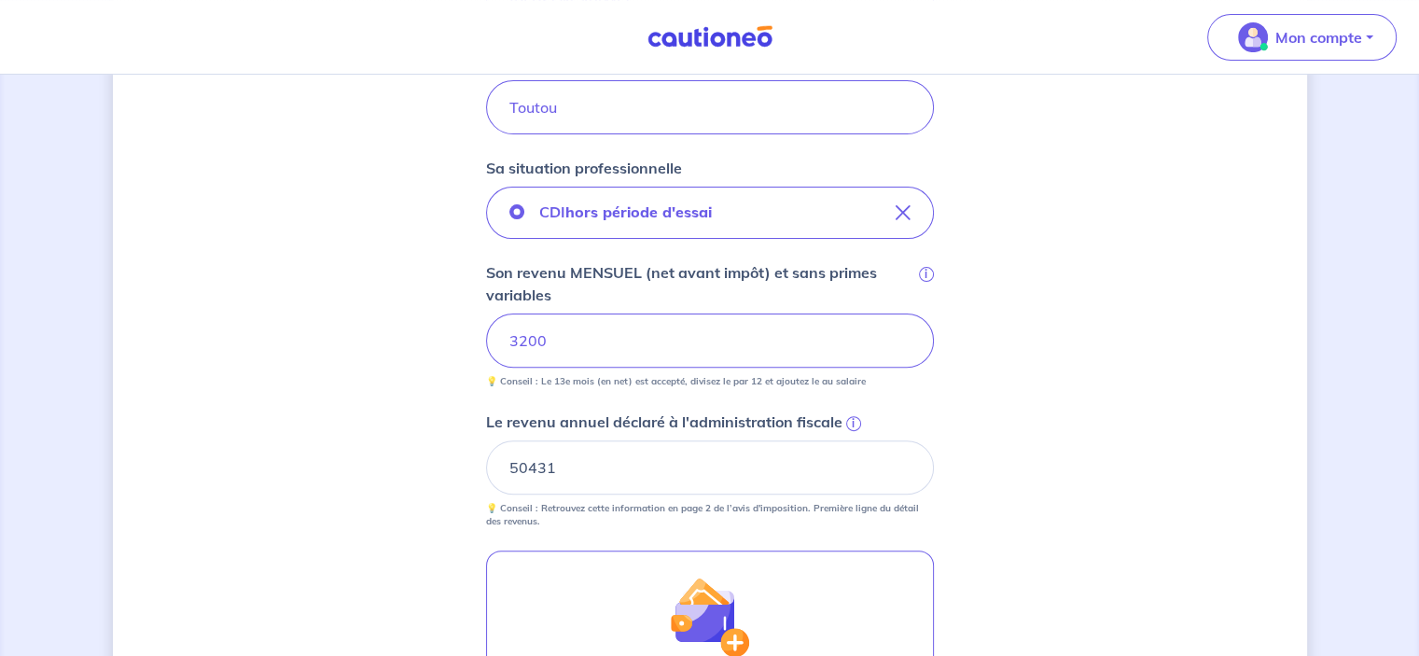
click at [1010, 345] on div "Concernant vos locataires 💡 Pour info : nous acceptons les personnes seules, le…" at bounding box center [710, 265] width 1194 height 1457
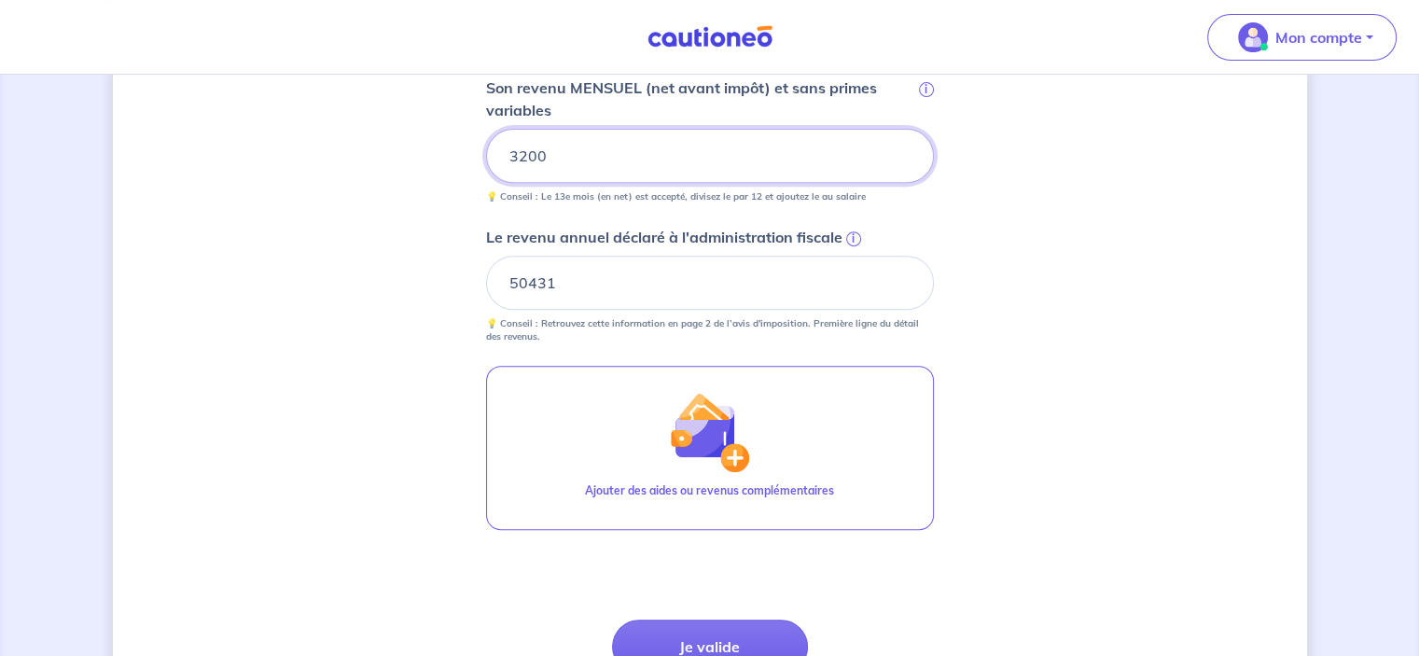
scroll to position [746, 0]
click at [736, 634] on button "Je valide" at bounding box center [710, 645] width 196 height 54
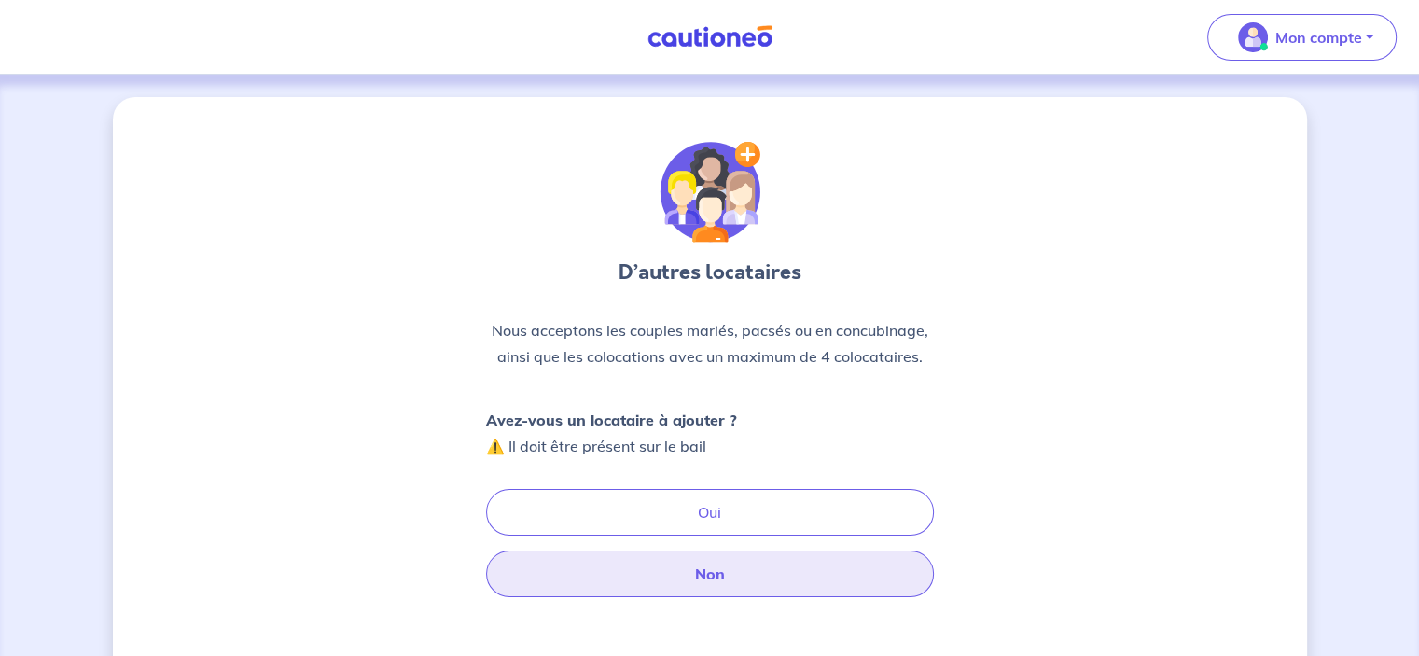
click at [718, 572] on button "Non" at bounding box center [710, 573] width 448 height 47
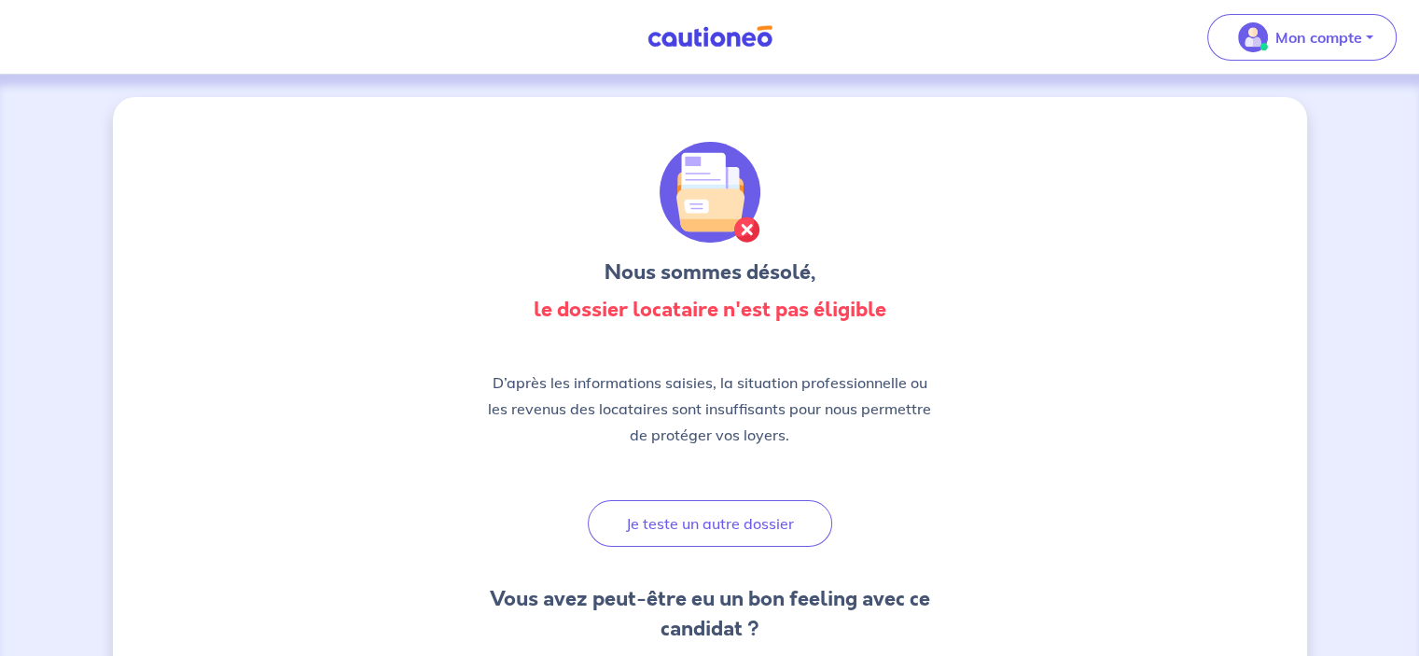
drag, startPoint x: 703, startPoint y: 504, endPoint x: 702, endPoint y: 514, distance: 10.4
click at [702, 507] on button "Je teste un autre dossier" at bounding box center [710, 523] width 244 height 47
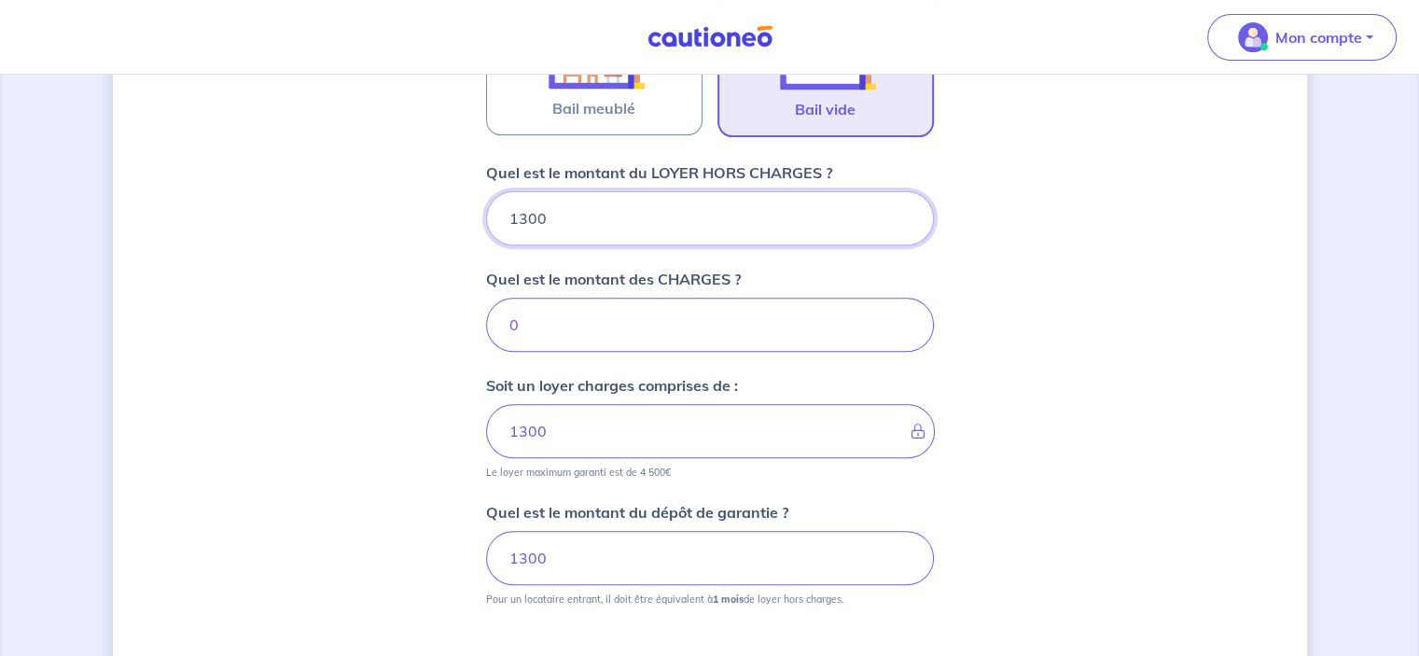
scroll to position [906, 0]
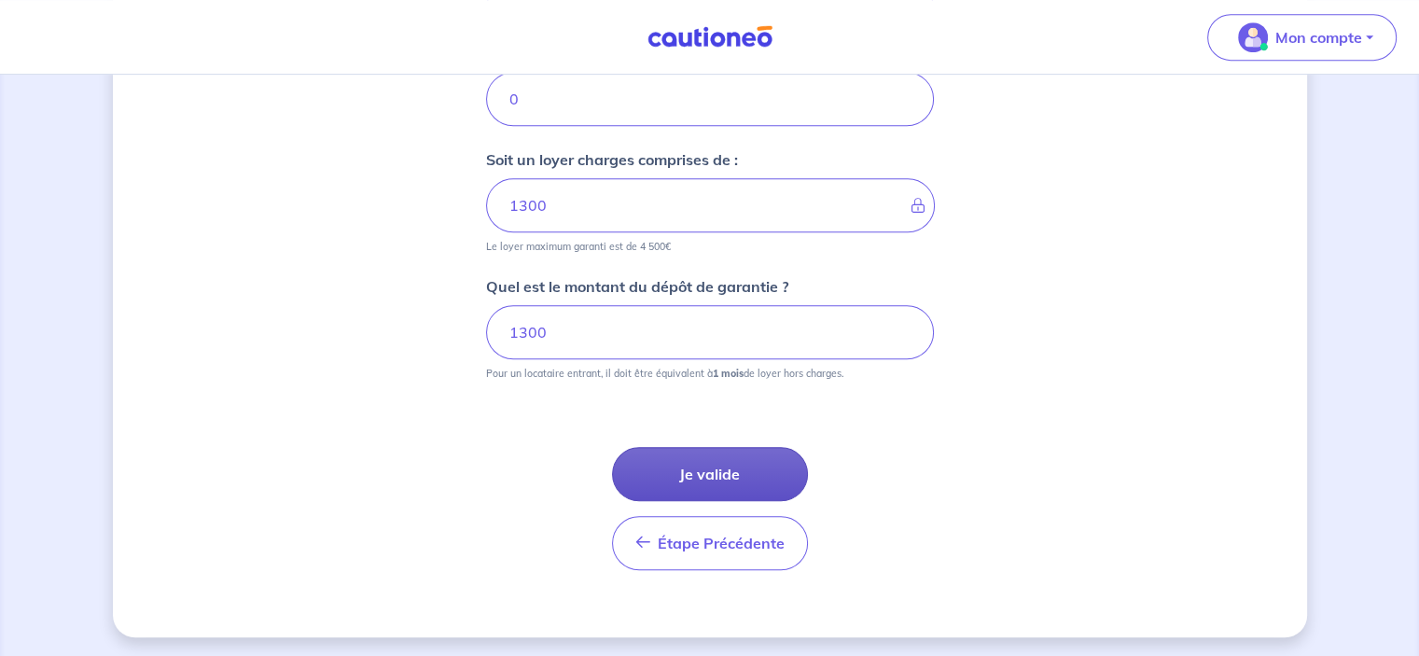
click at [713, 450] on button "Je valide" at bounding box center [710, 474] width 196 height 54
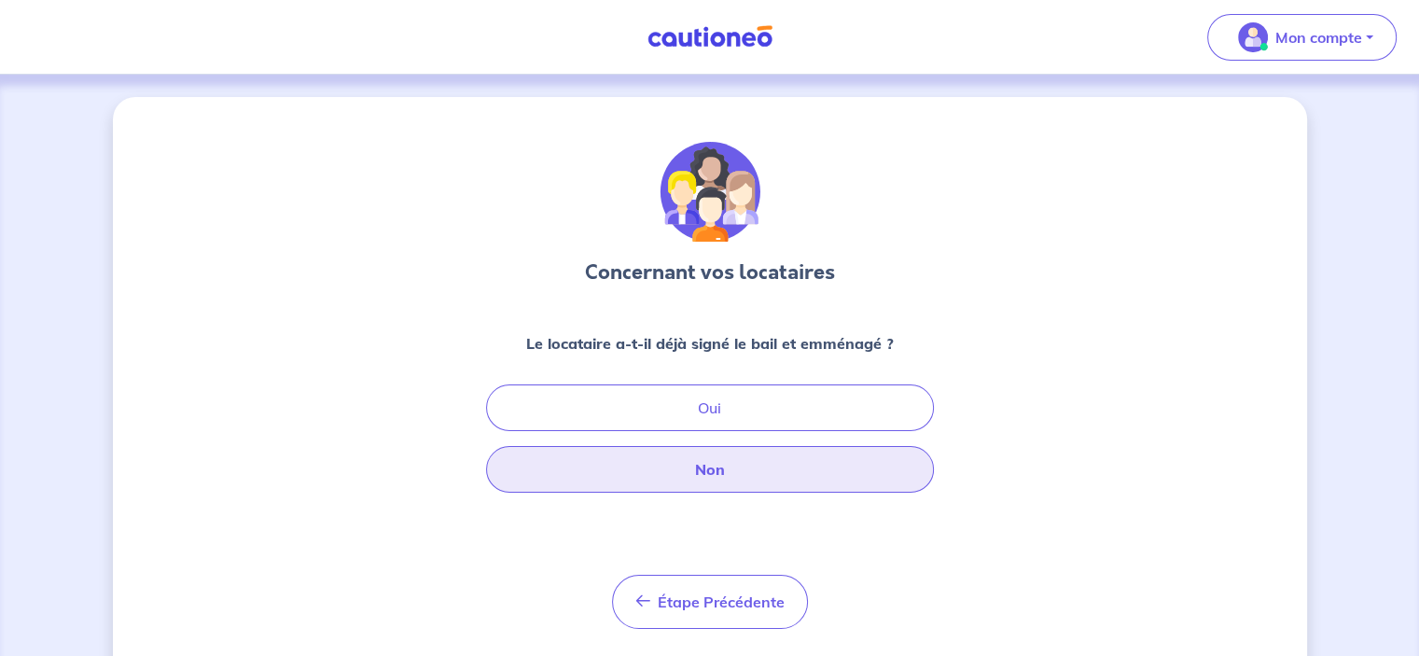
click at [713, 477] on button "Non" at bounding box center [710, 469] width 448 height 47
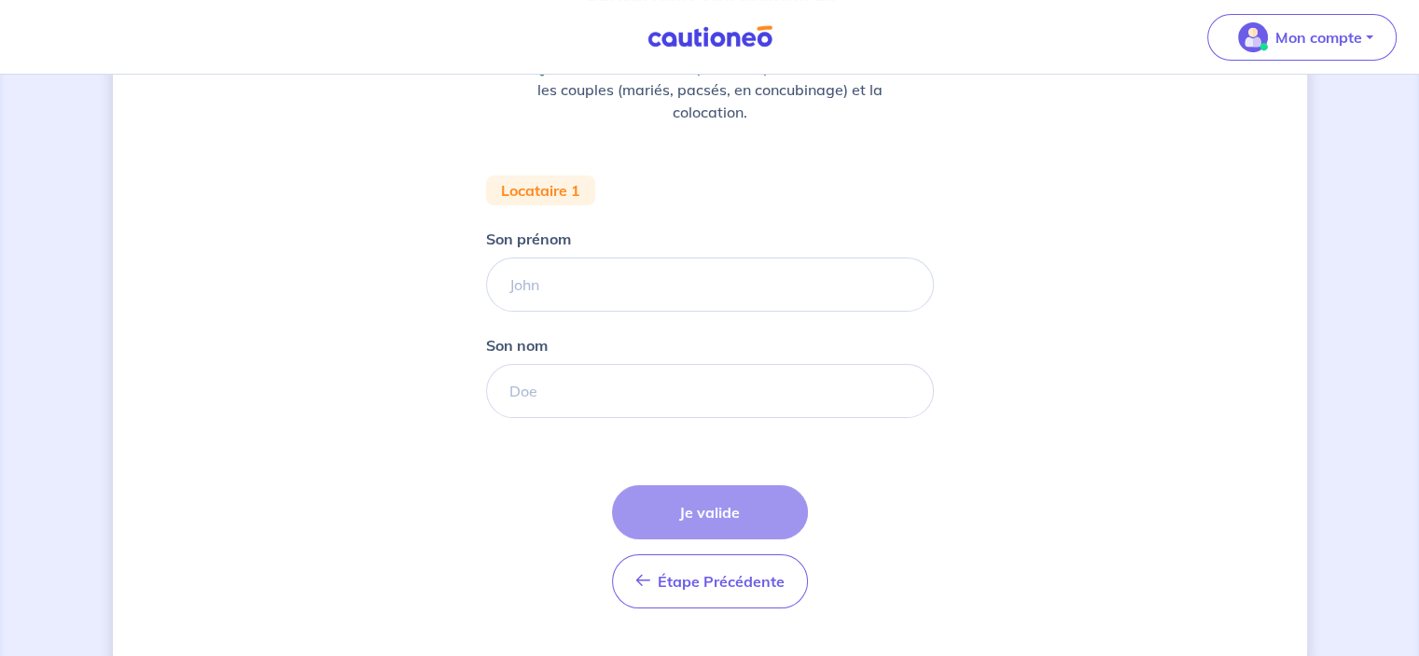
scroll to position [280, 0]
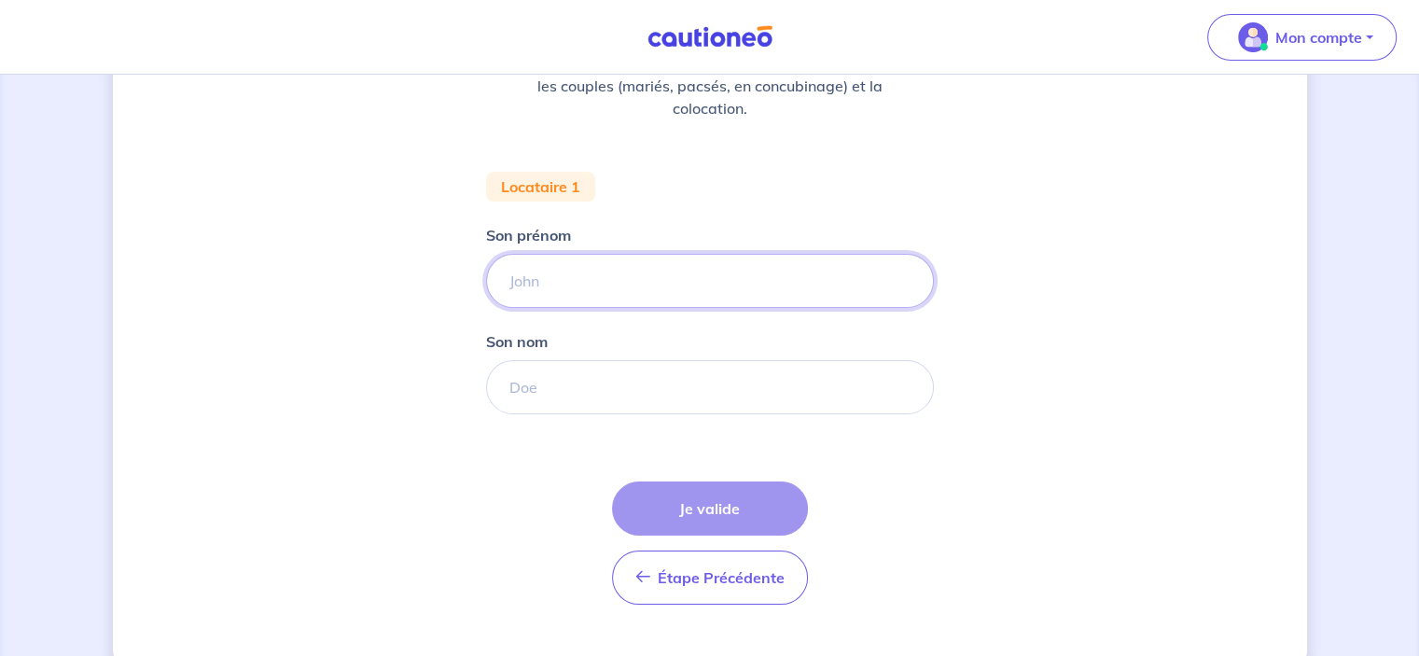
click at [583, 279] on input "Son prénom" at bounding box center [710, 281] width 448 height 54
type input "[PERSON_NAME]"
click at [549, 394] on input "Son nom" at bounding box center [710, 387] width 448 height 54
type input "Toutou"
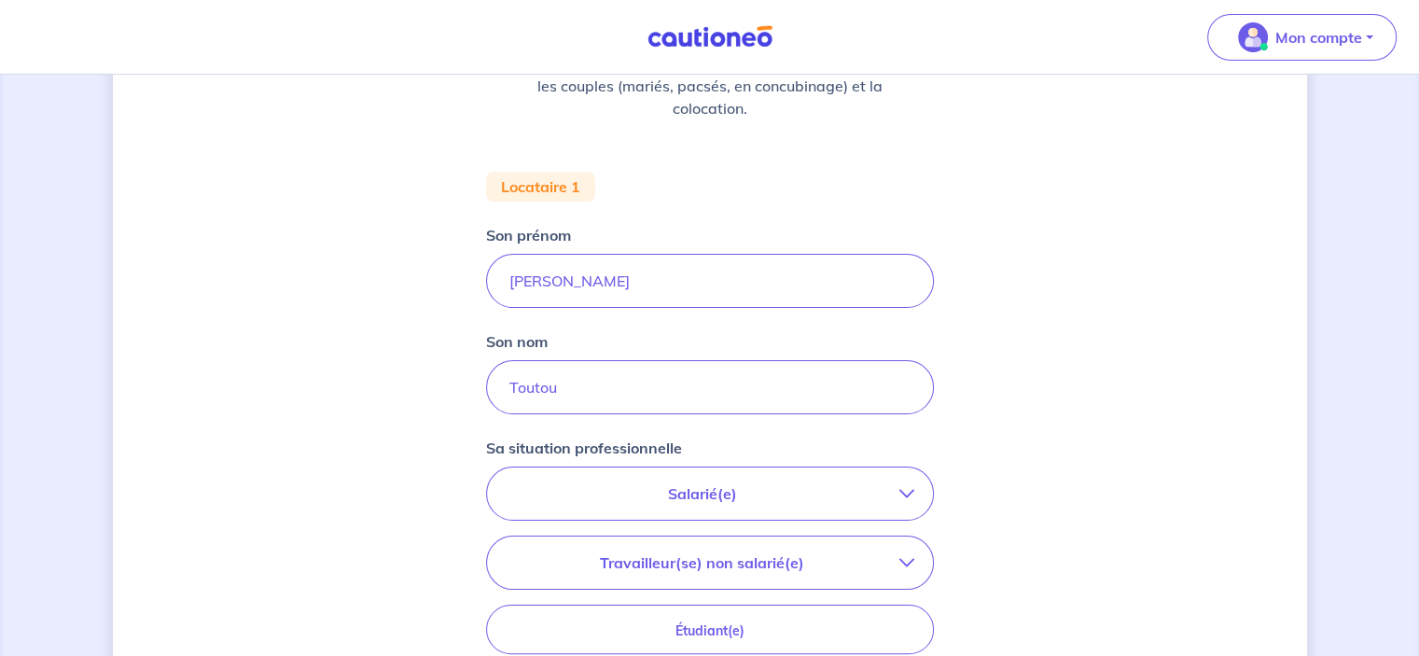
click at [907, 488] on icon "button" at bounding box center [906, 493] width 15 height 15
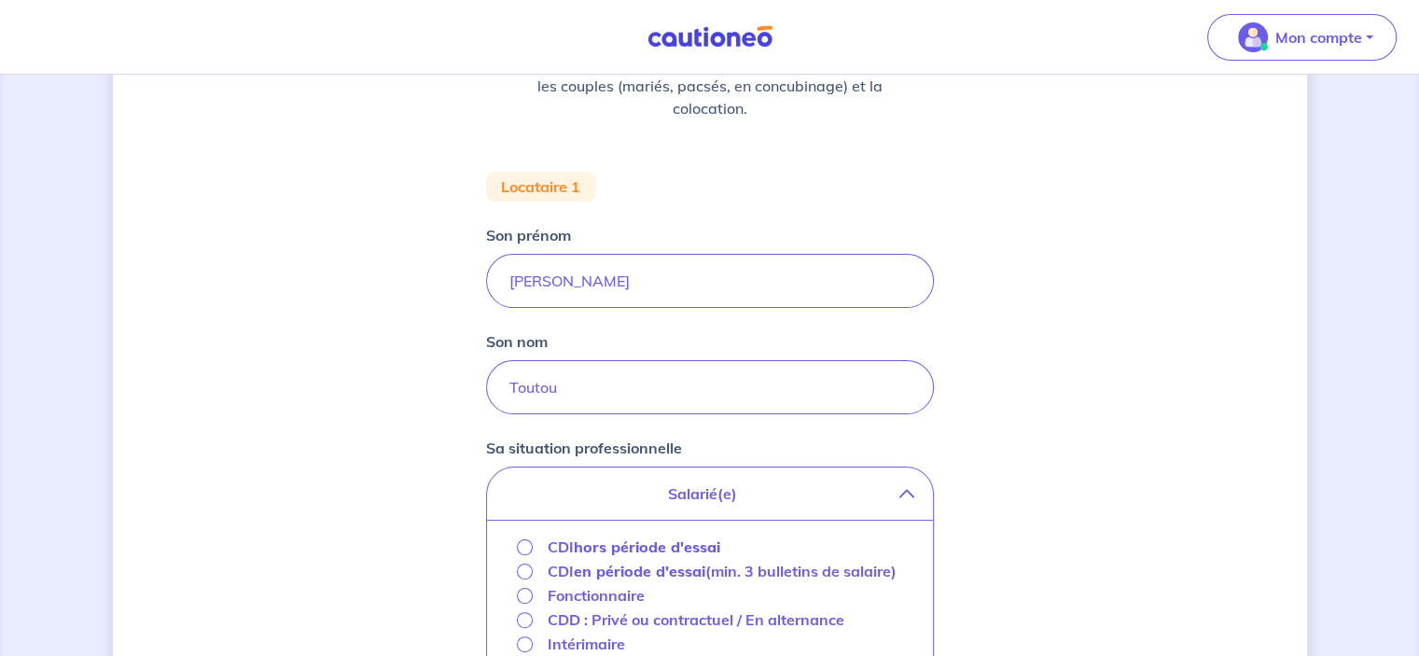
click at [662, 549] on strong "hors période d'essai" at bounding box center [647, 546] width 146 height 19
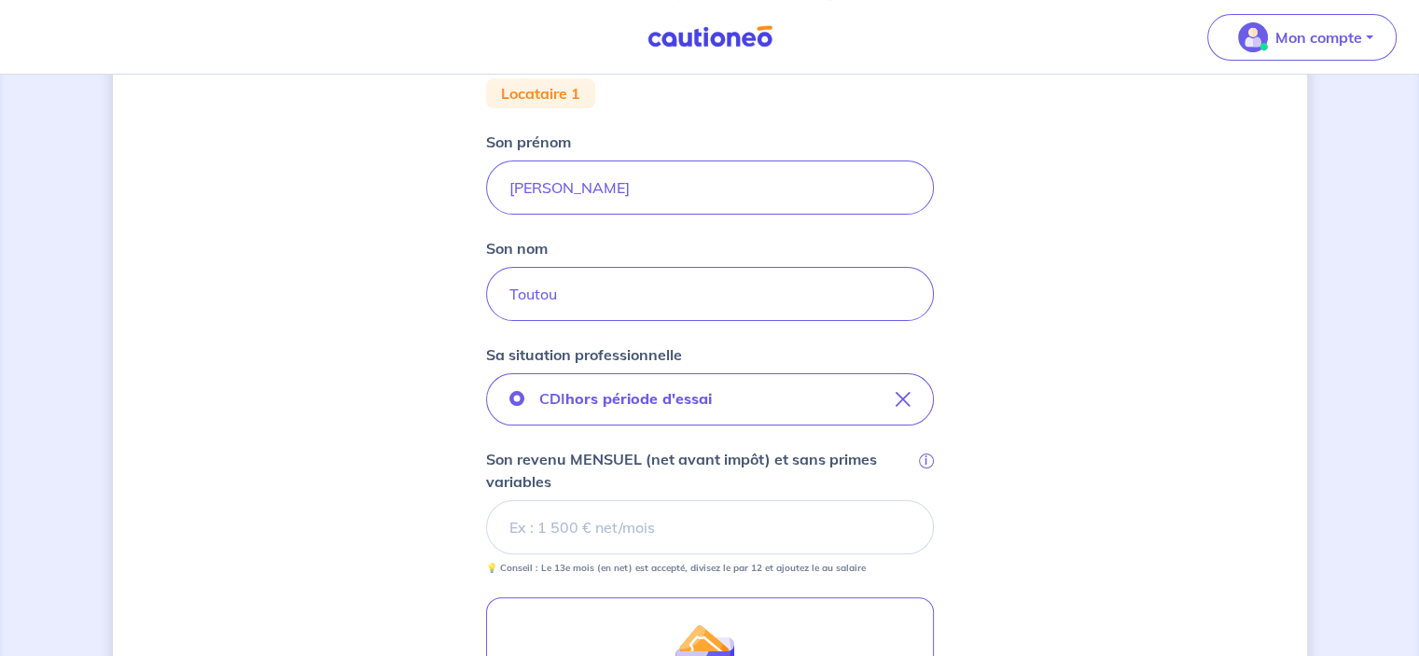
scroll to position [467, 0]
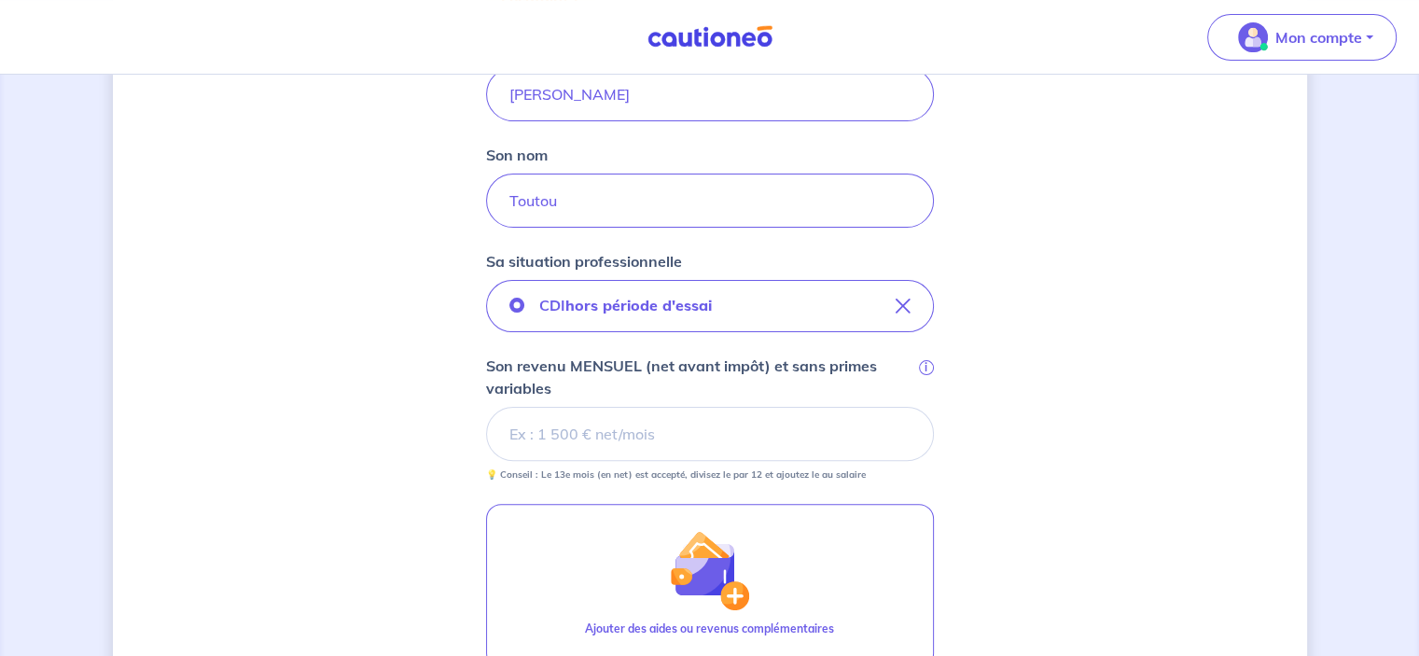
click at [567, 425] on input "Son revenu MENSUEL (net avant impôt) et sans primes variables i" at bounding box center [710, 434] width 448 height 54
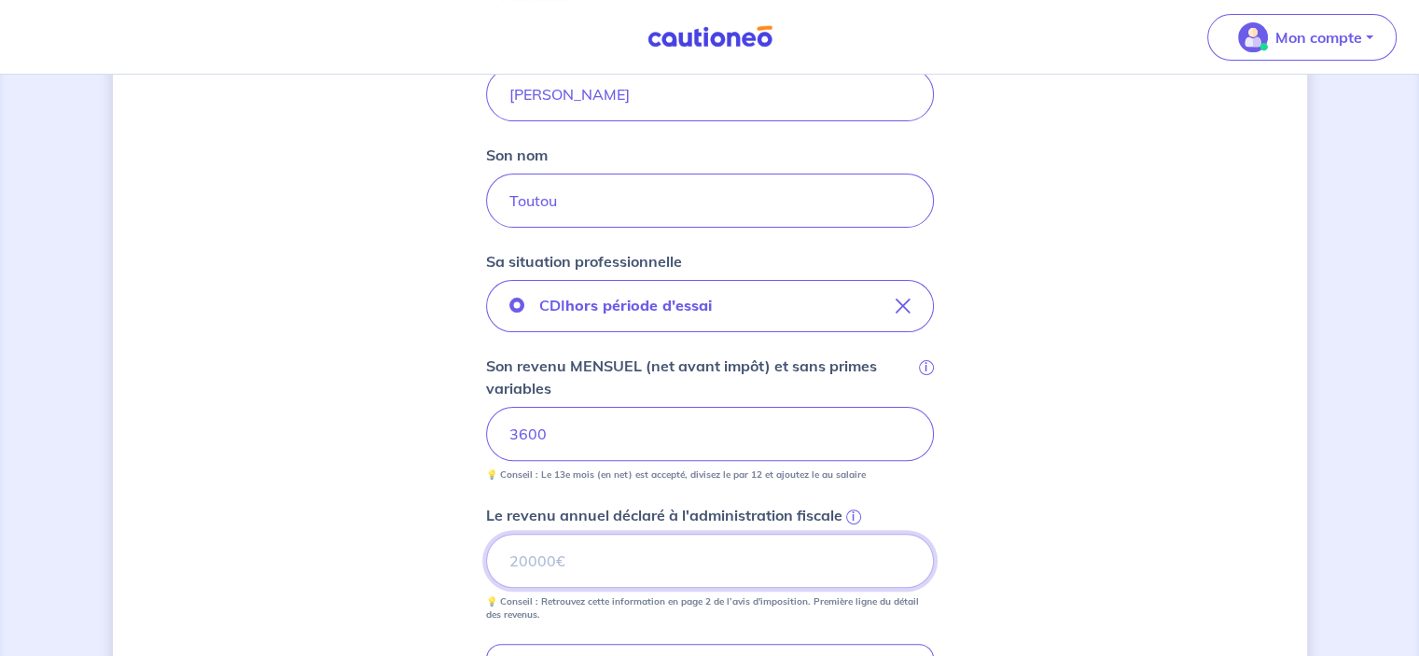
click at [524, 559] on input "Le revenu annuel déclaré à l'administration fiscale i" at bounding box center [710, 561] width 448 height 54
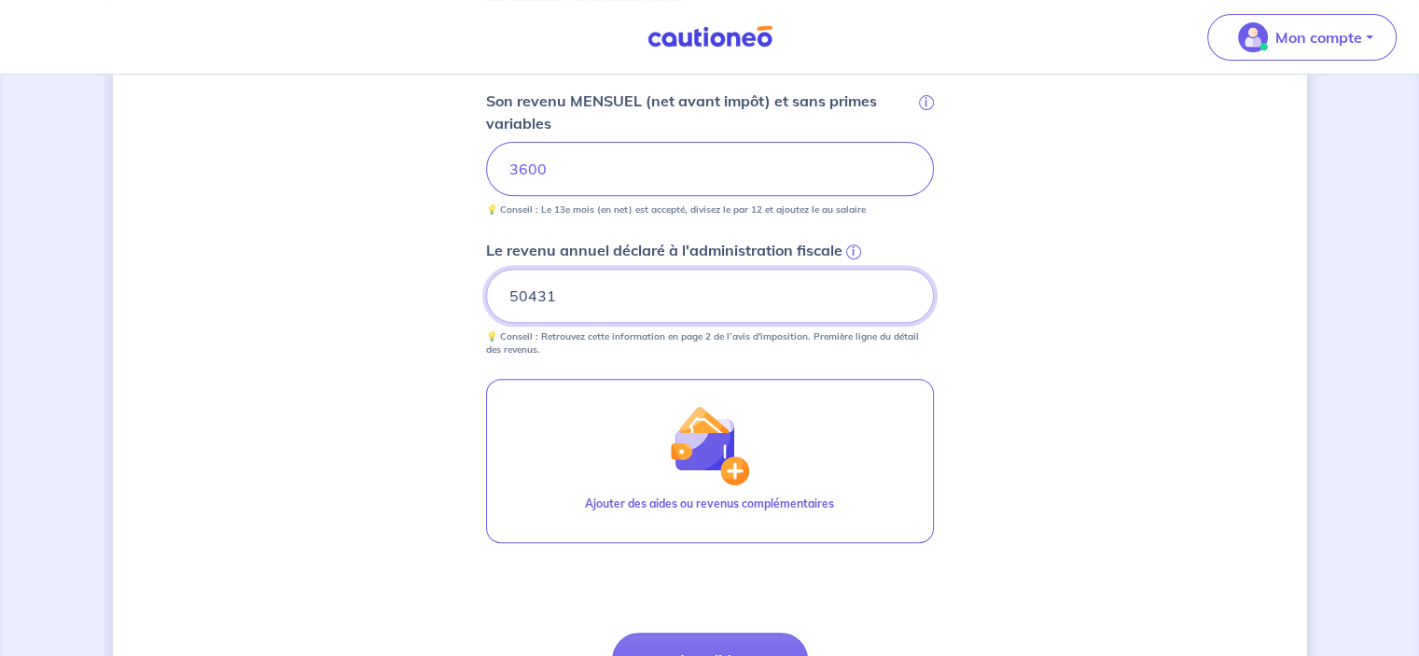
scroll to position [840, 0]
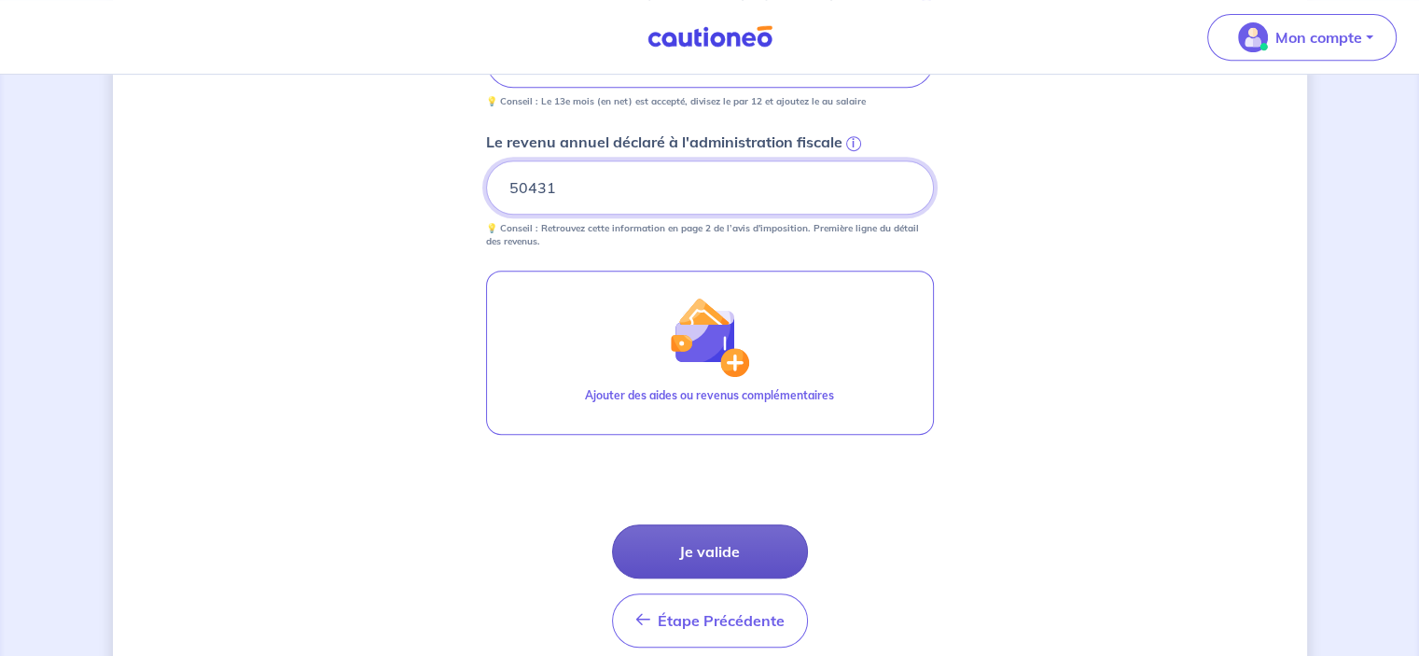
type input "50431"
click at [697, 555] on button "Je valide" at bounding box center [710, 551] width 196 height 54
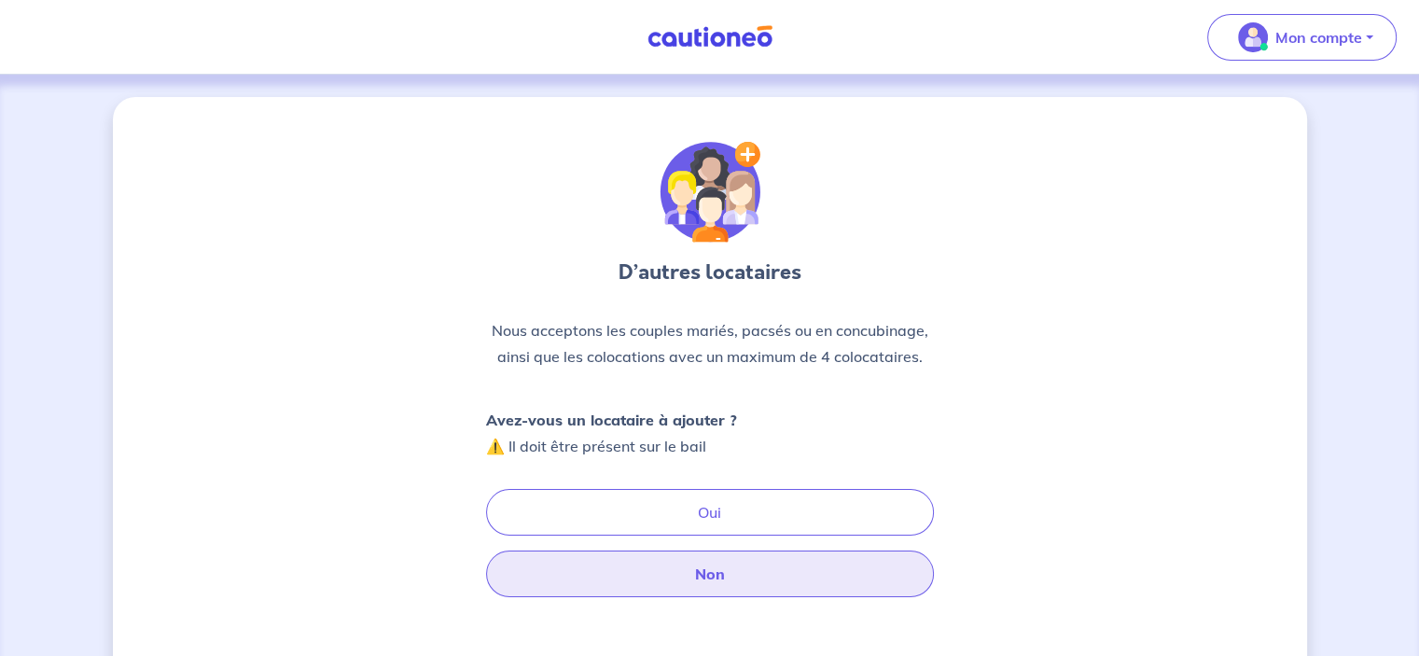
click at [724, 581] on button "Non" at bounding box center [710, 573] width 448 height 47
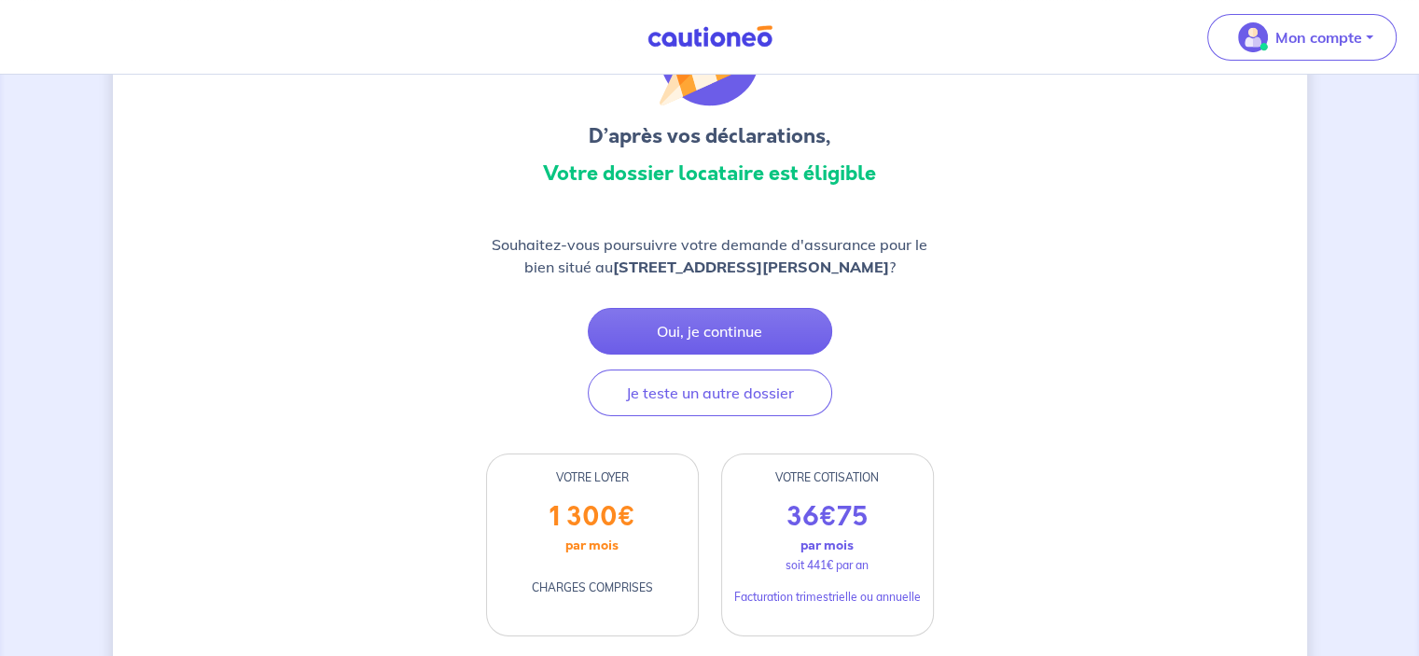
scroll to position [93, 0]
